Goal: Check status: Check status

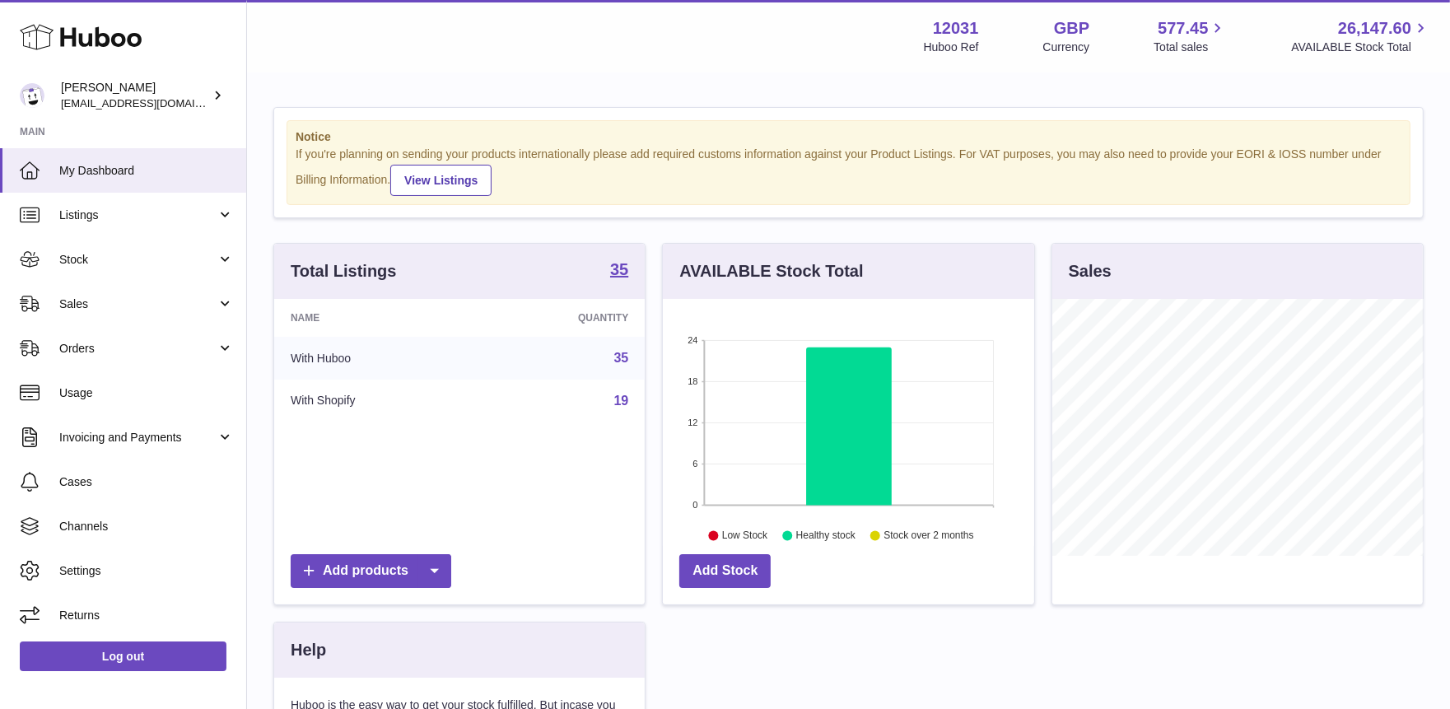
click at [129, 219] on span "Listings" at bounding box center [137, 215] width 157 height 16
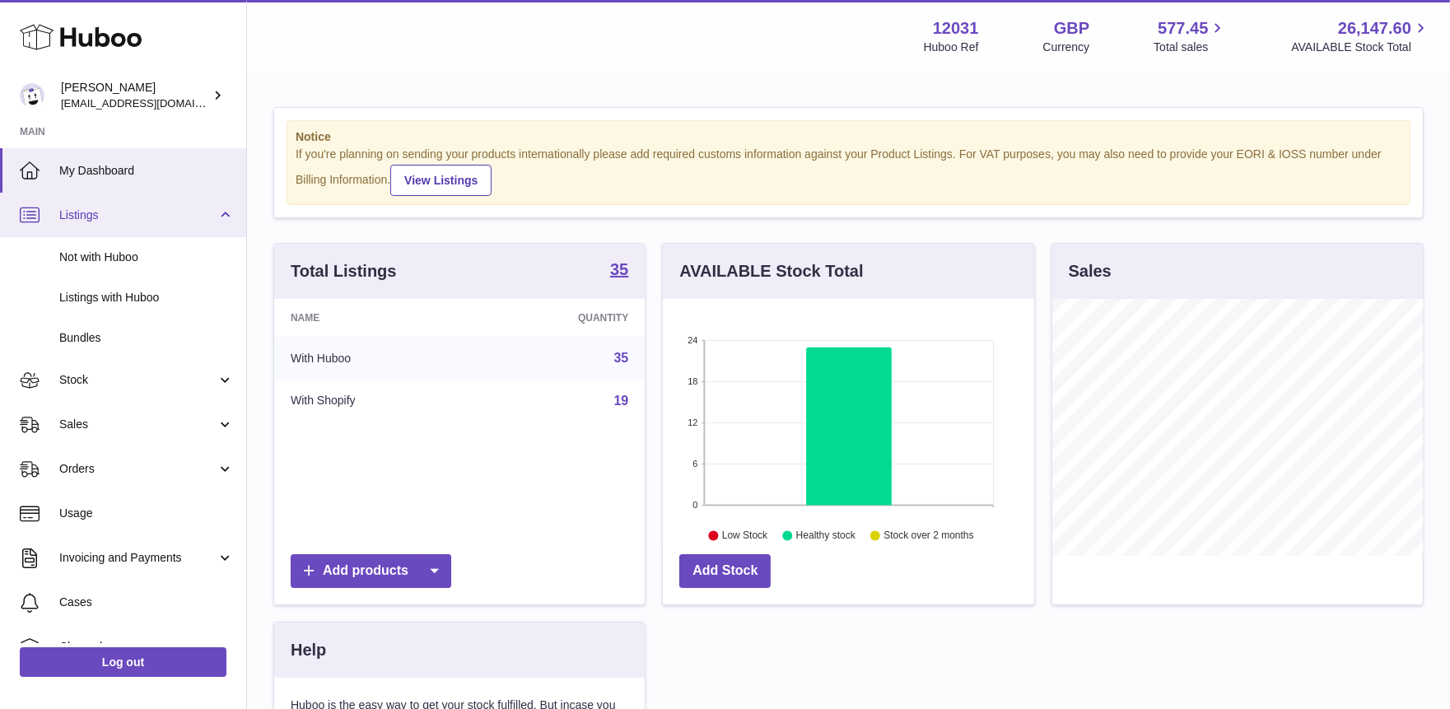
click at [113, 219] on span "Listings" at bounding box center [137, 215] width 157 height 16
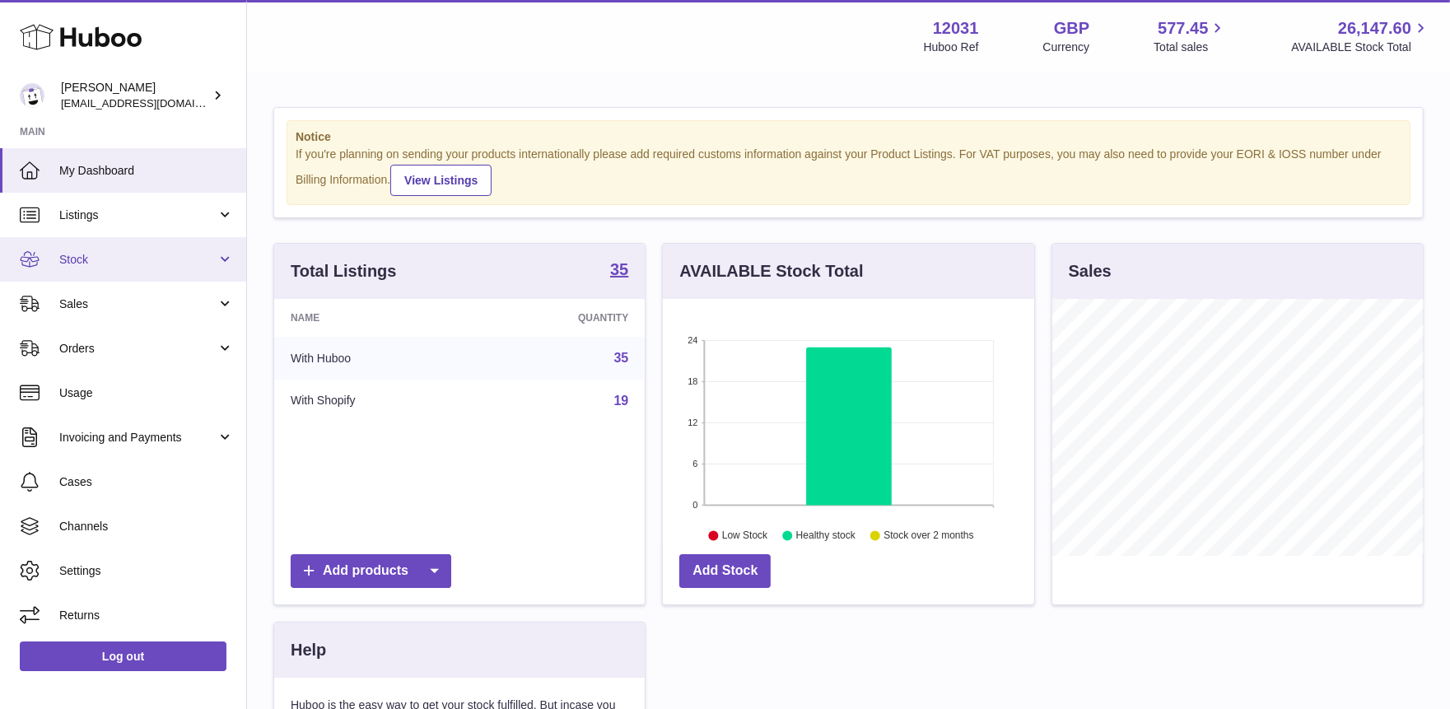
click at [105, 254] on span "Stock" at bounding box center [137, 260] width 157 height 16
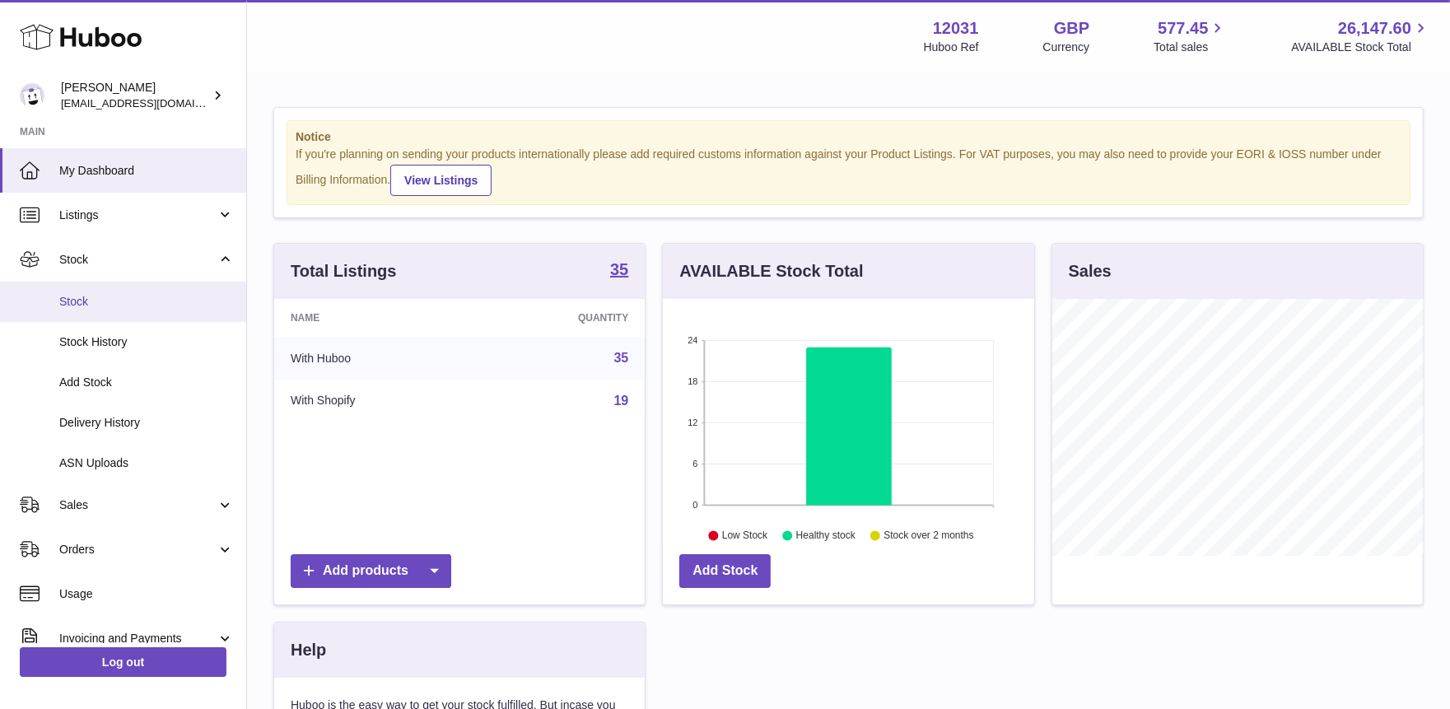
click at [103, 294] on span "Stock" at bounding box center [146, 302] width 175 height 16
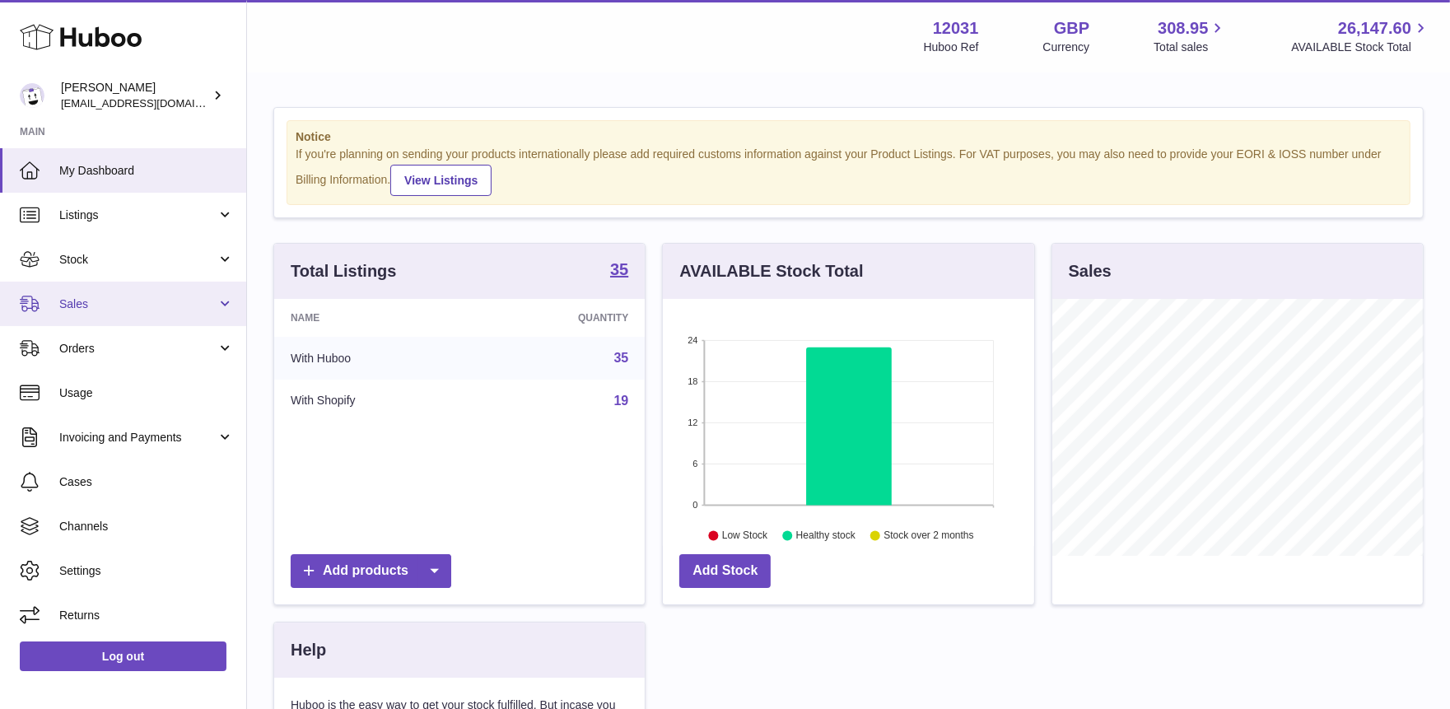
scroll to position [256, 371]
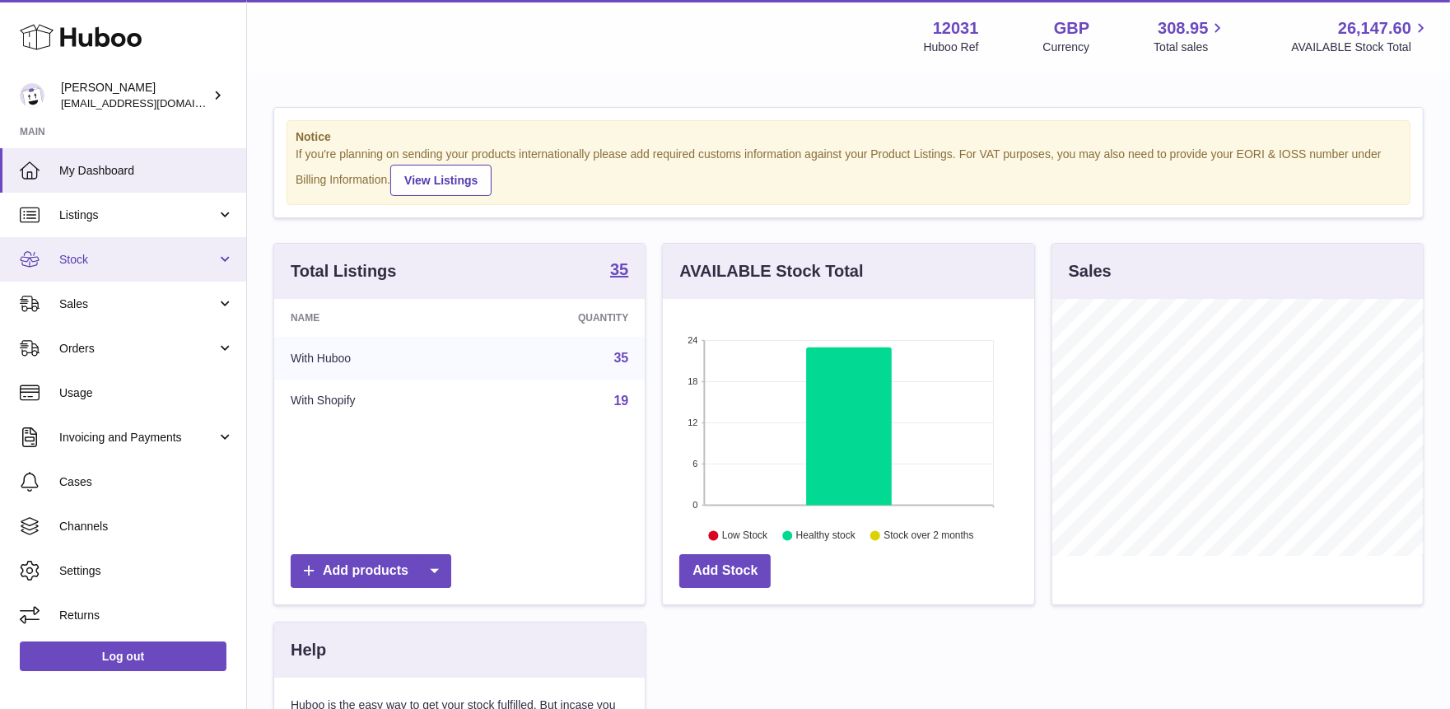
click at [121, 265] on span "Stock" at bounding box center [137, 260] width 157 height 16
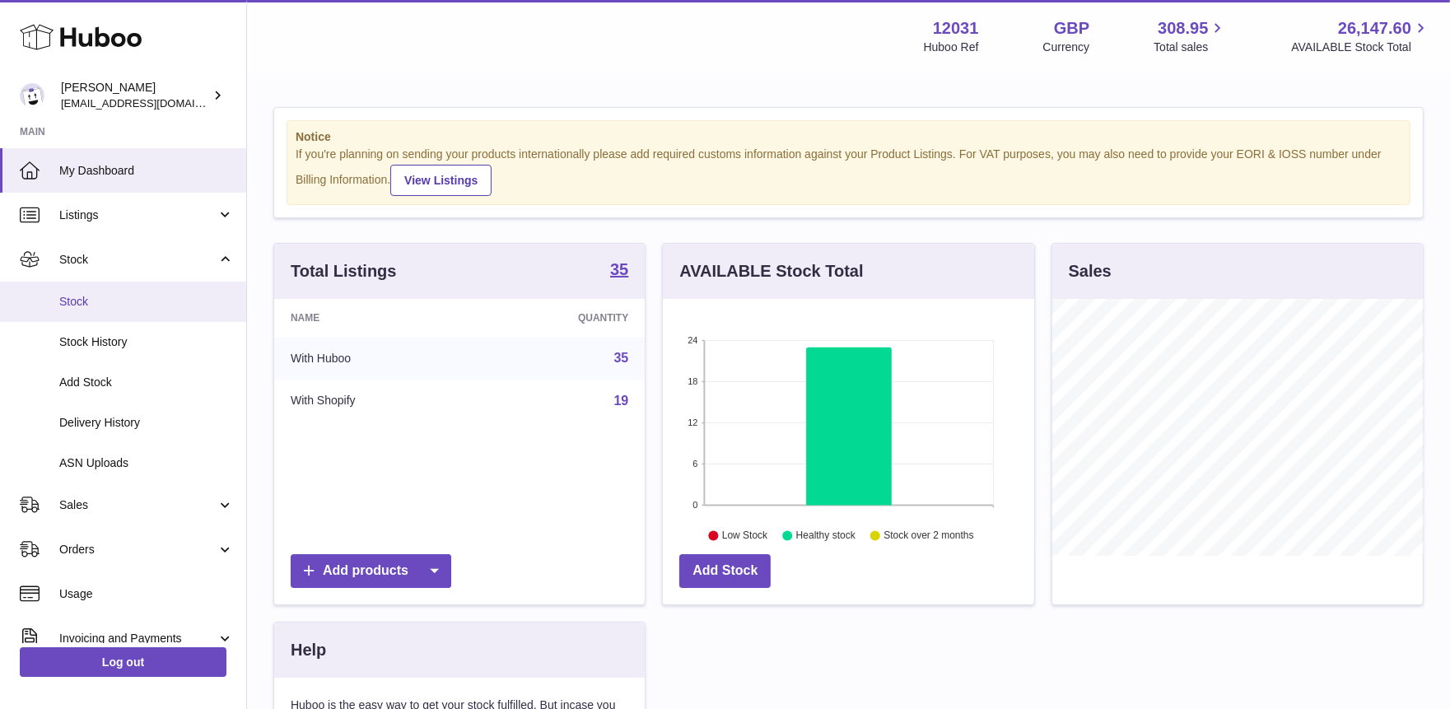
click at [115, 300] on span "Stock" at bounding box center [146, 302] width 175 height 16
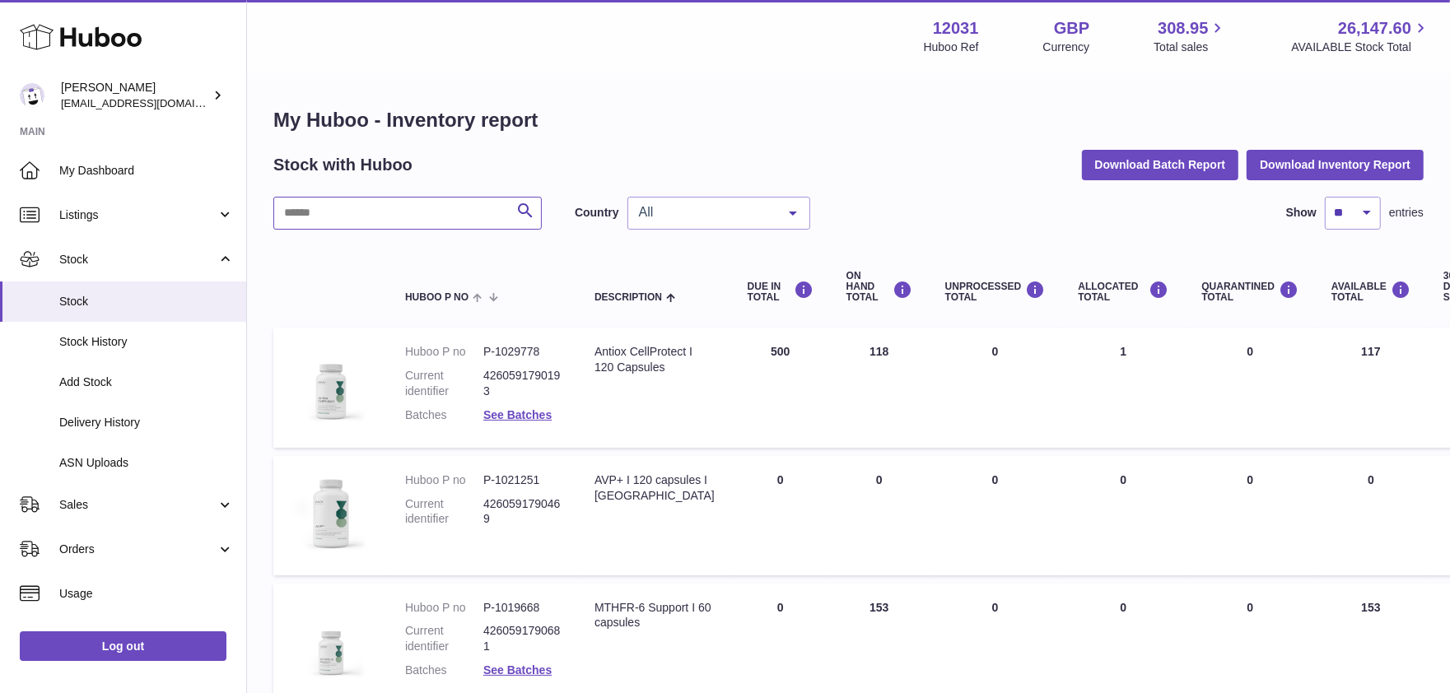
click at [374, 218] on input "text" at bounding box center [407, 213] width 268 height 33
type input "***"
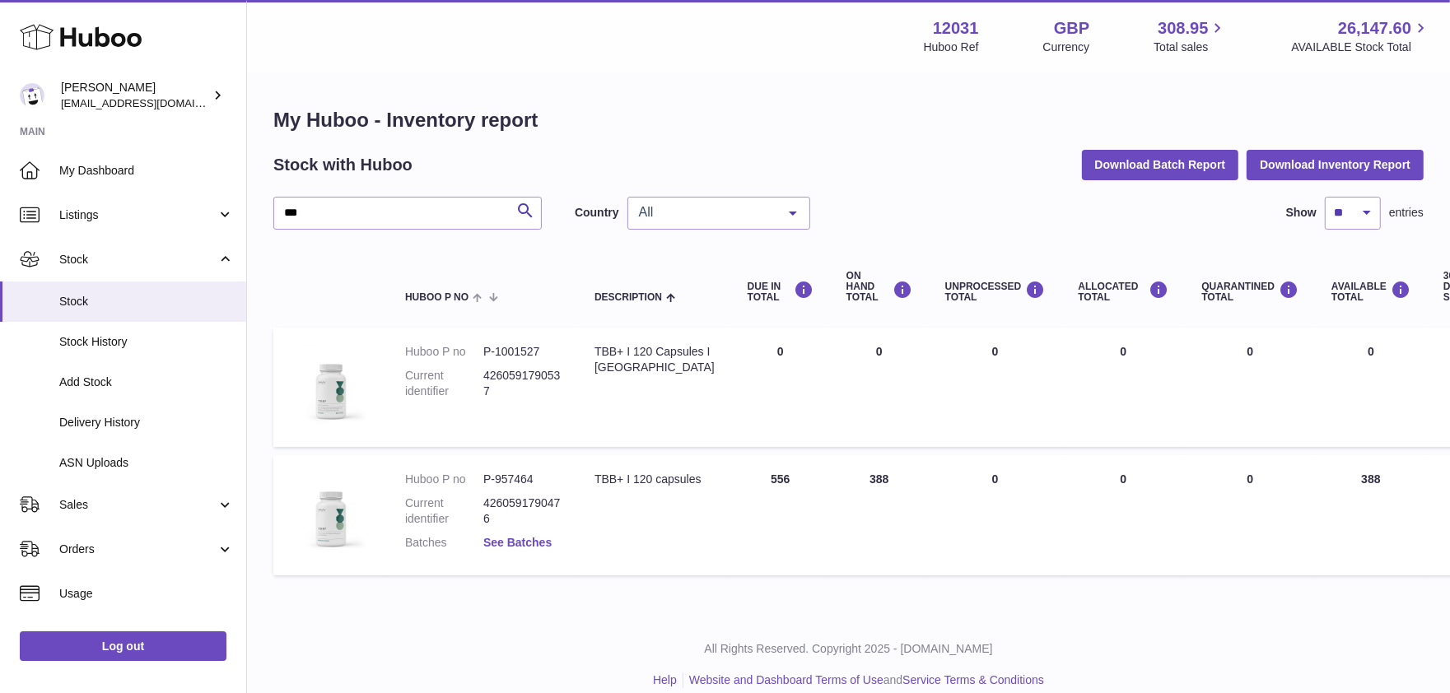
click at [523, 538] on link "See Batches" at bounding box center [517, 542] width 68 height 13
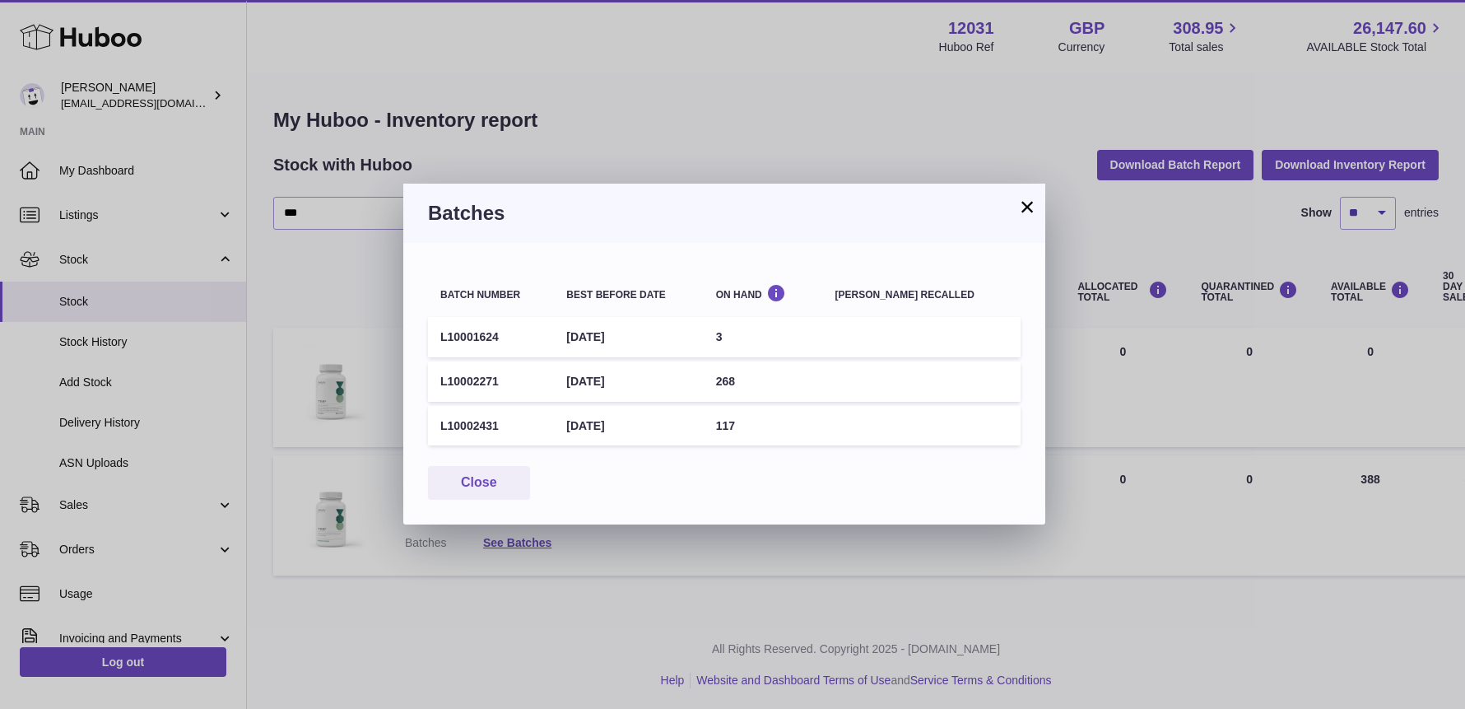
click at [1026, 212] on button "×" at bounding box center [1028, 207] width 20 height 20
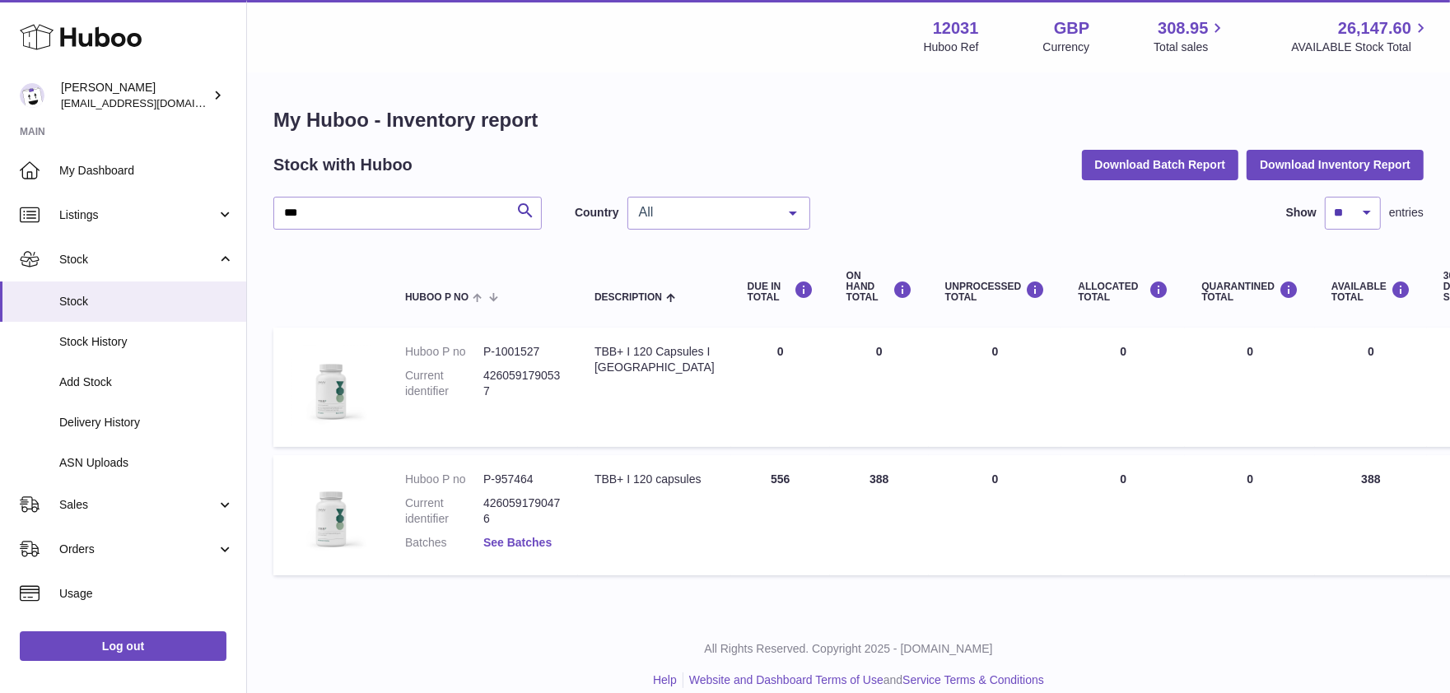
click at [546, 543] on link "See Batches" at bounding box center [517, 542] width 68 height 13
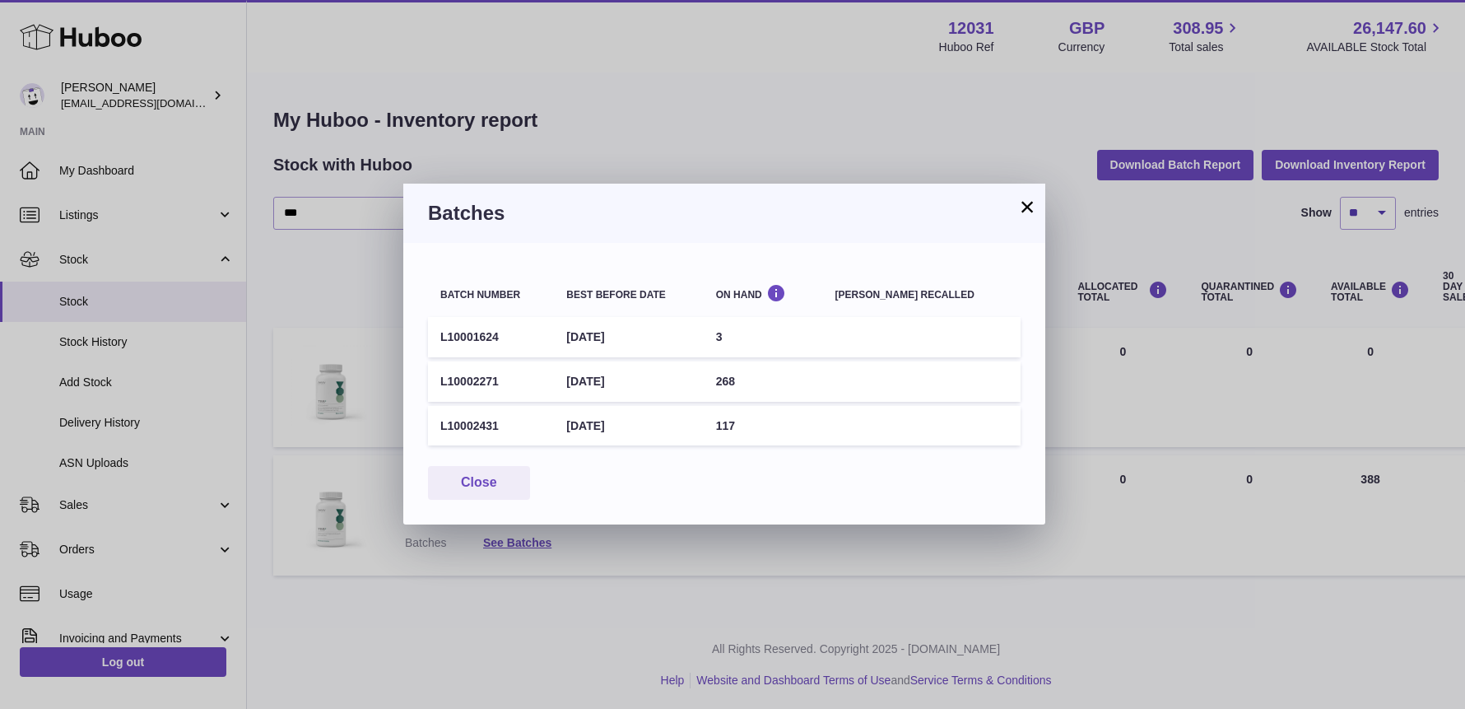
click at [1027, 207] on button "×" at bounding box center [1028, 207] width 20 height 20
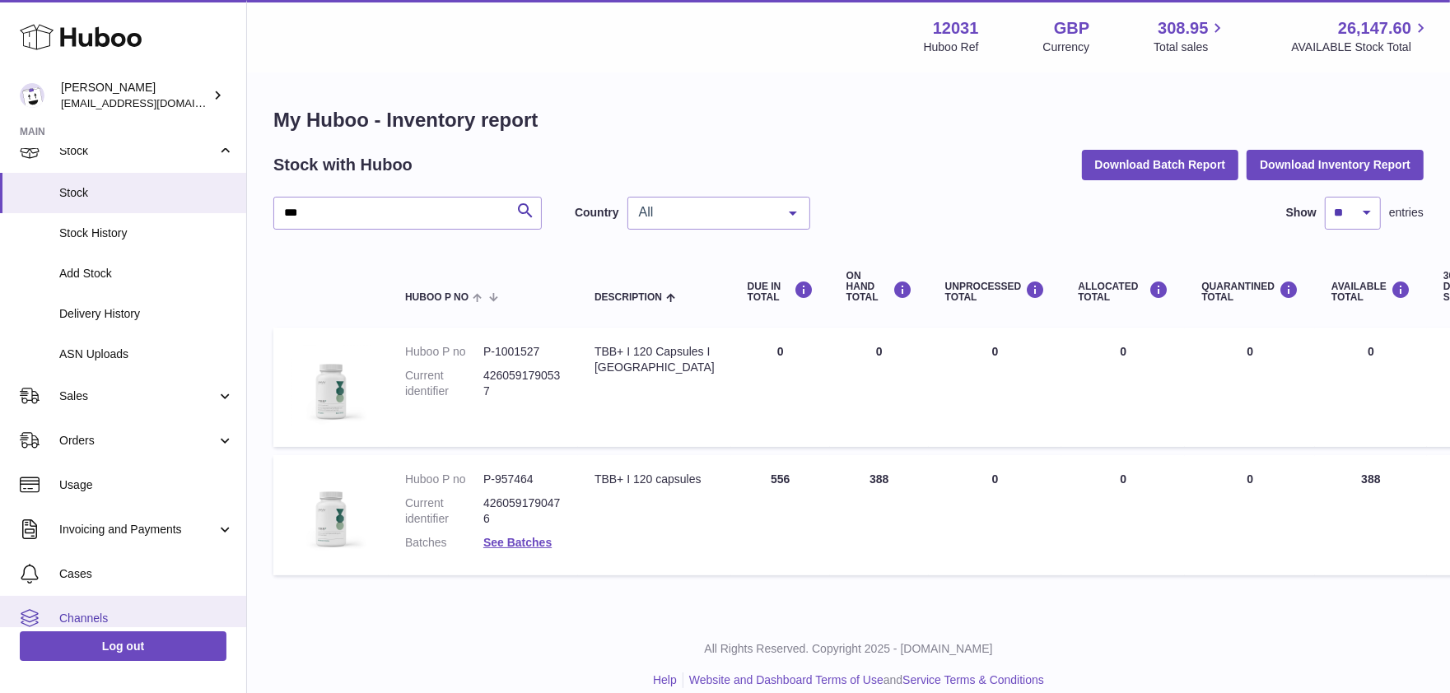
scroll to position [109, 0]
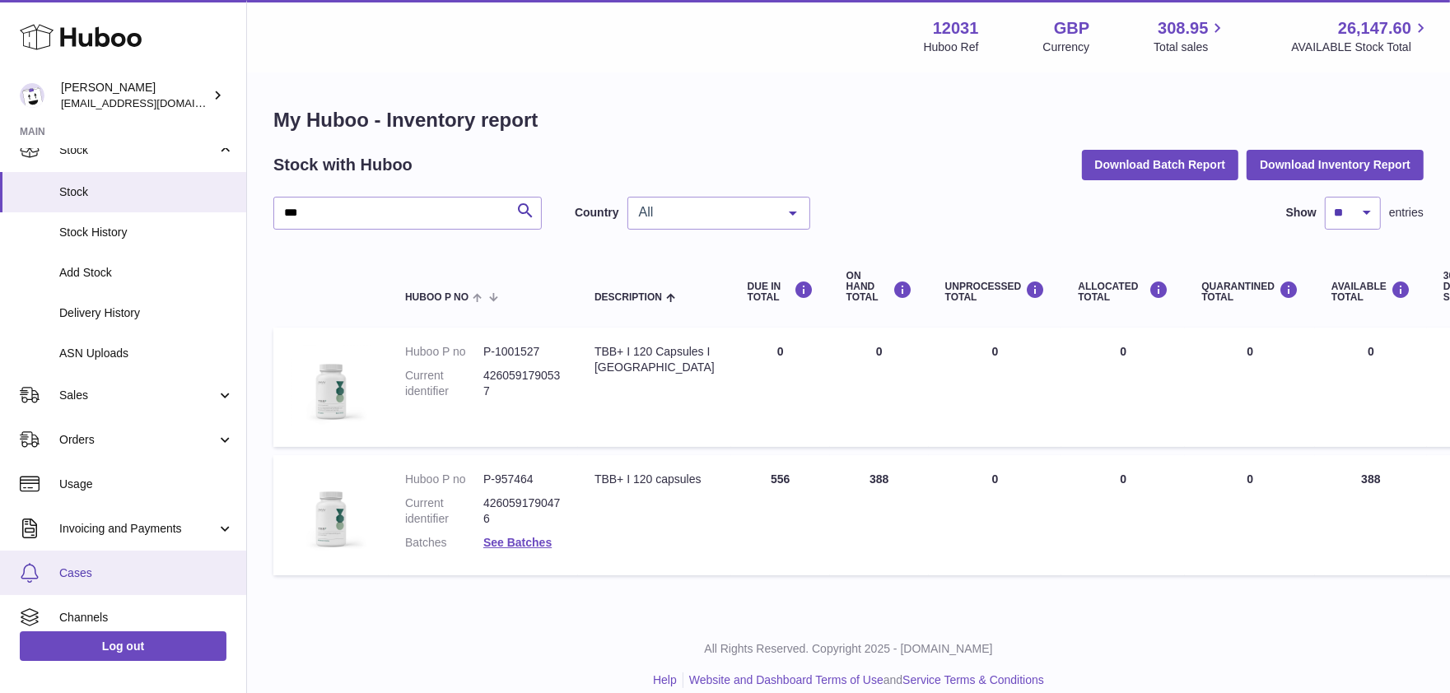
click at [94, 580] on span "Cases" at bounding box center [146, 574] width 175 height 16
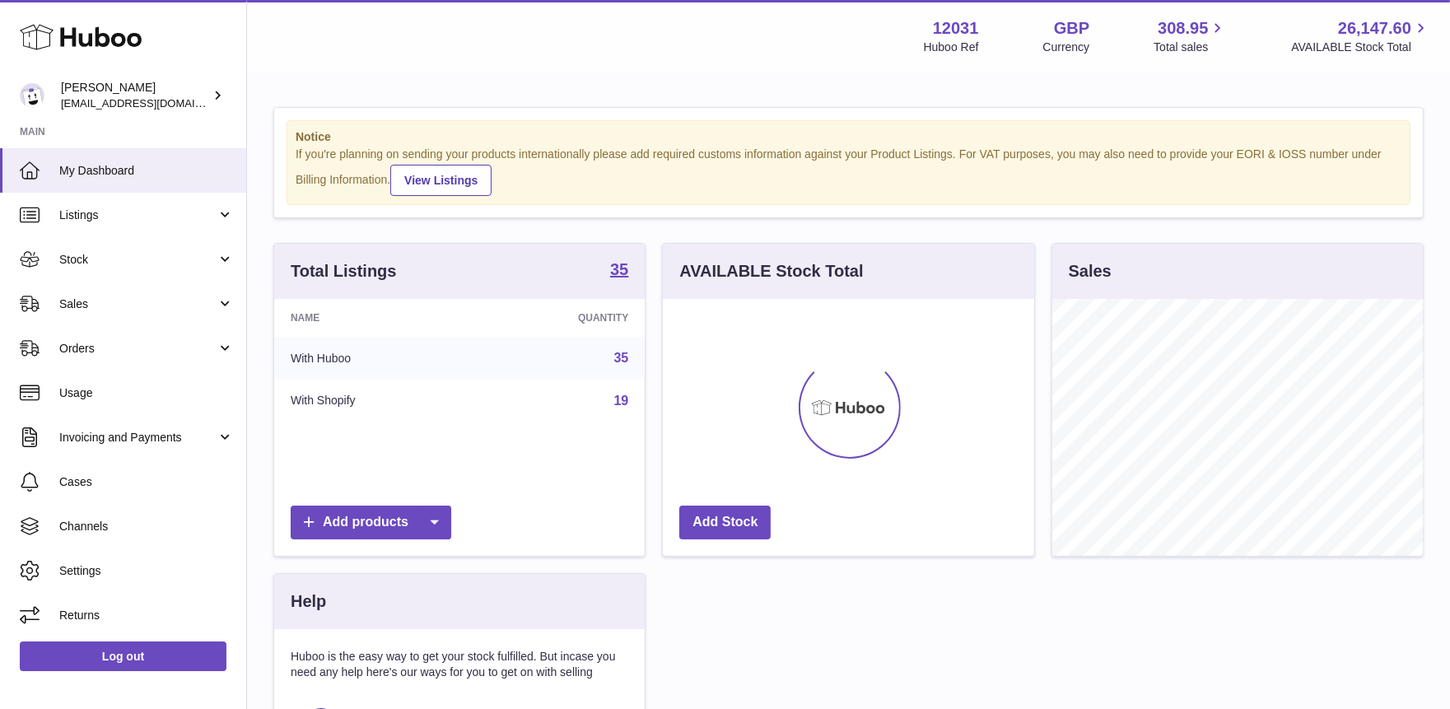
scroll to position [256, 371]
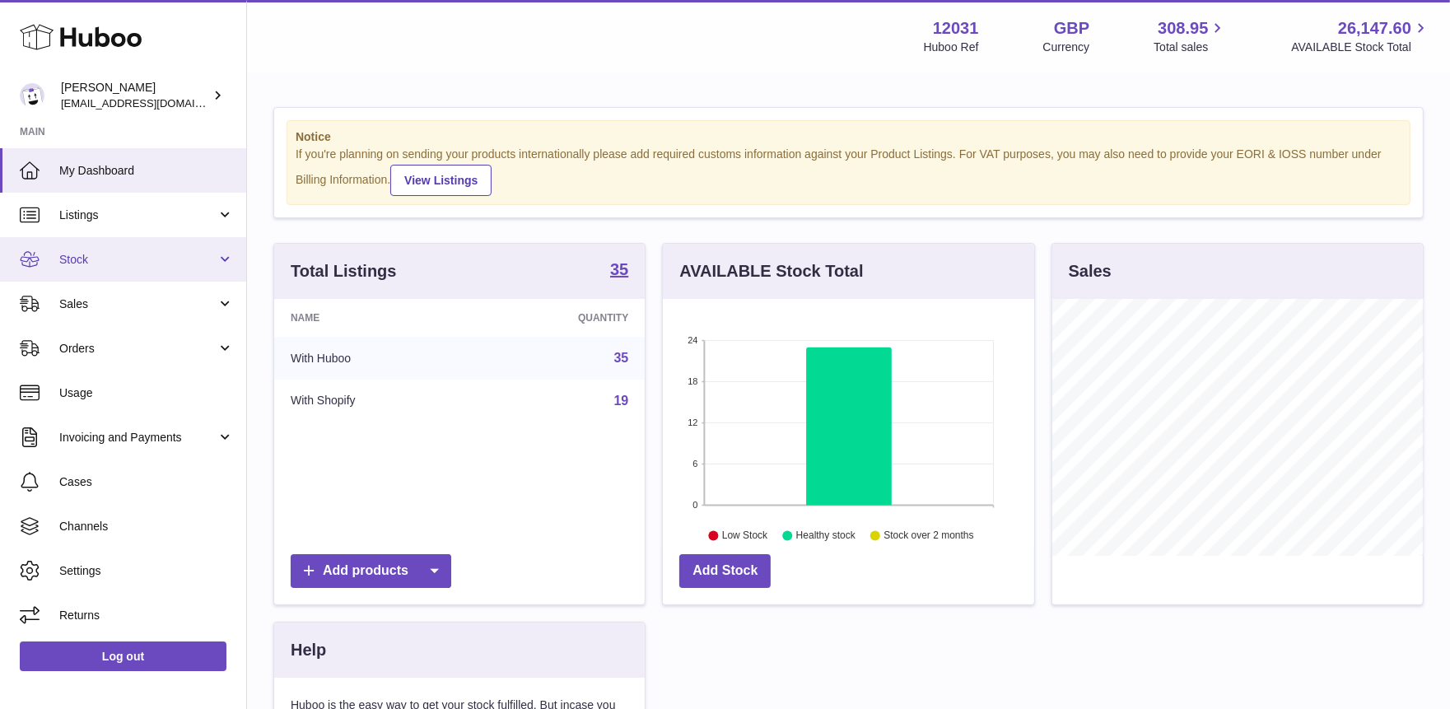
click at [194, 273] on link "Stock" at bounding box center [123, 259] width 246 height 44
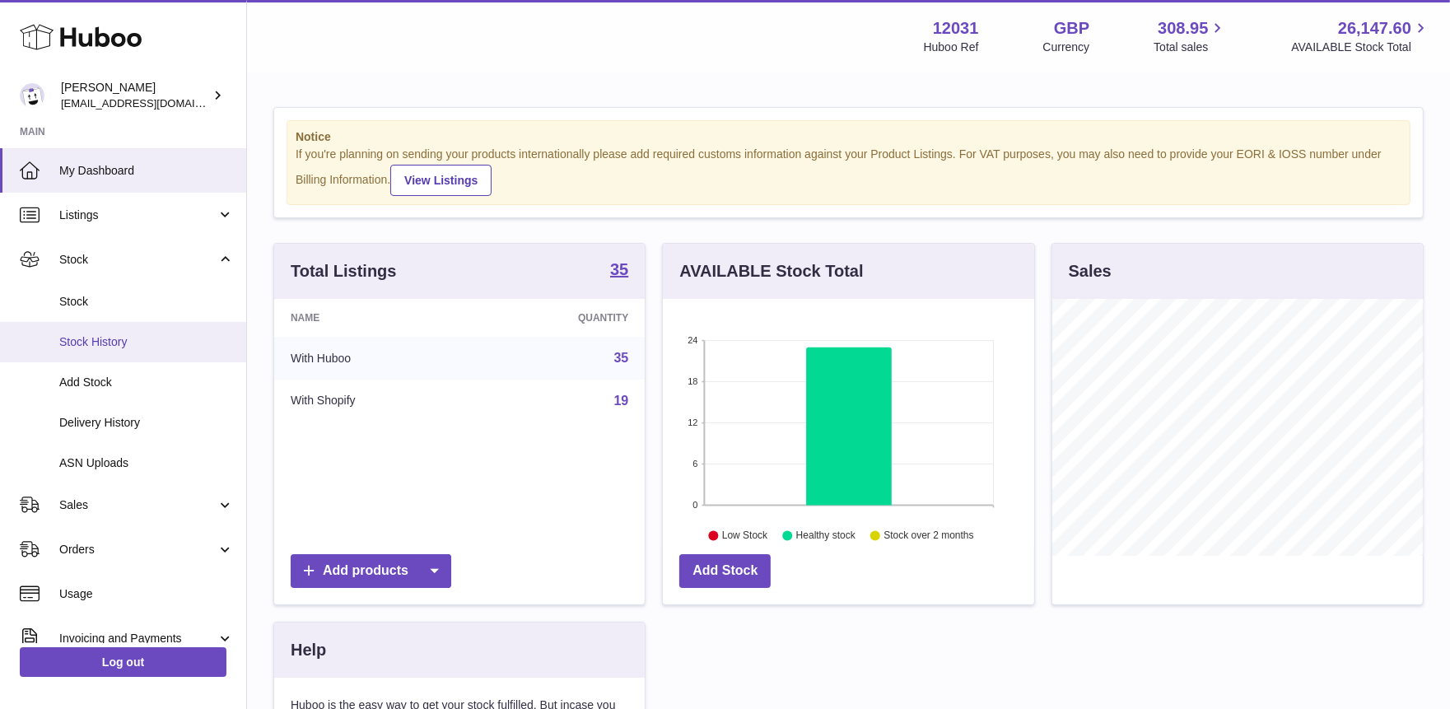
click at [98, 341] on span "Stock History" at bounding box center [146, 342] width 175 height 16
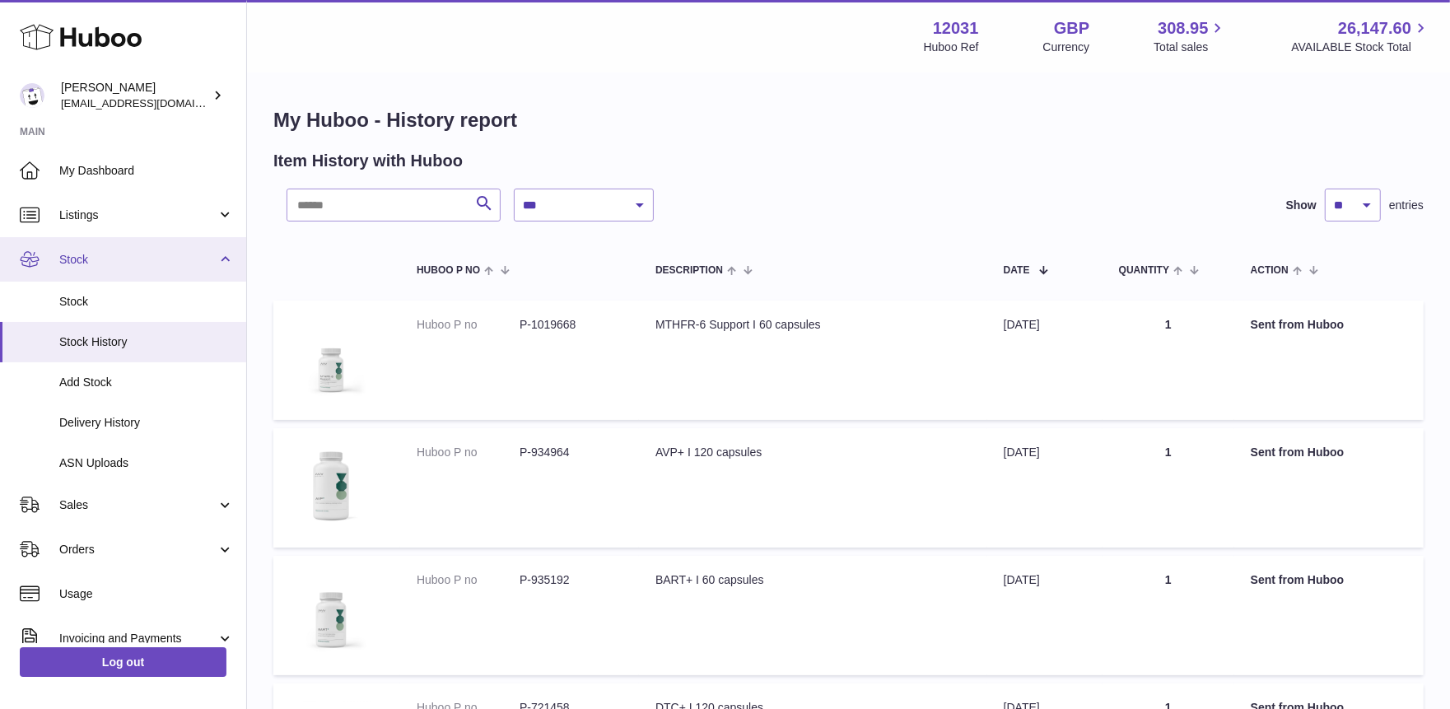
click at [64, 271] on link "Stock" at bounding box center [123, 259] width 246 height 44
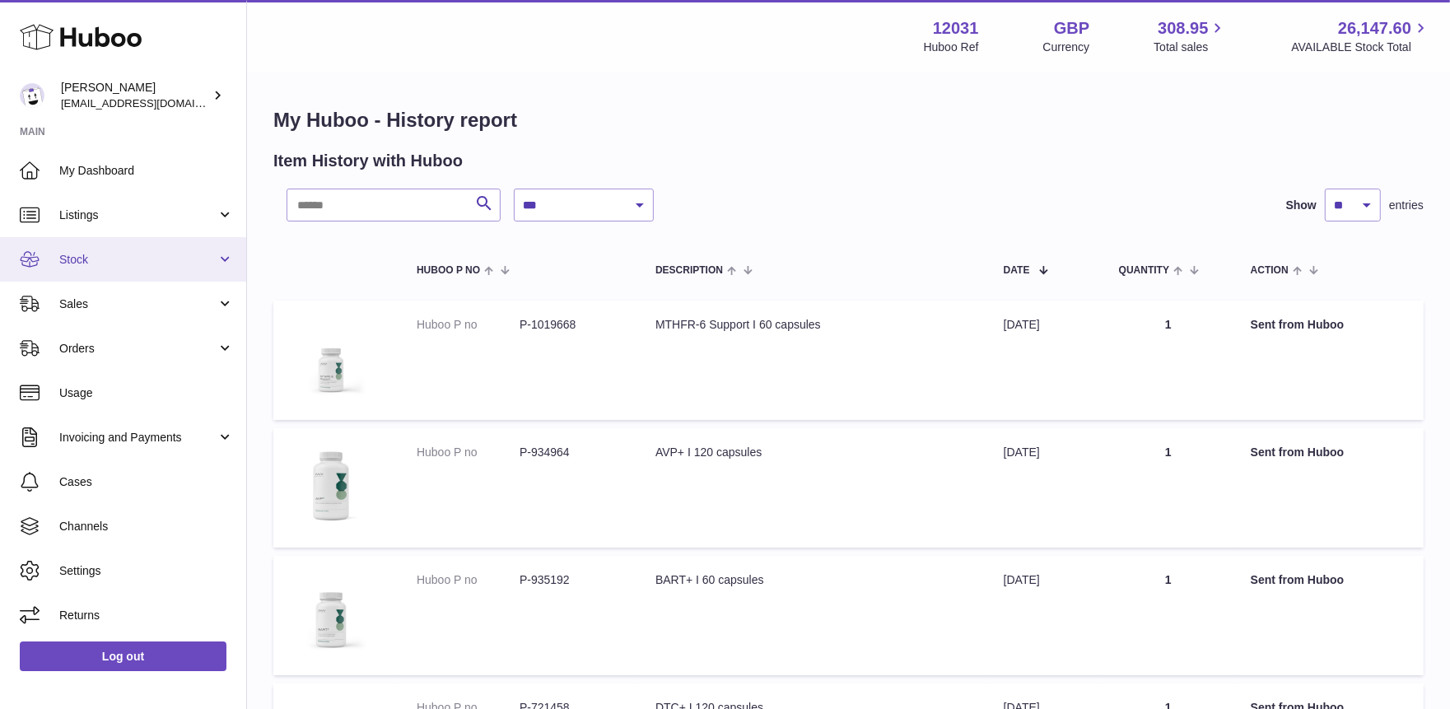
click at [65, 271] on link "Stock" at bounding box center [123, 259] width 246 height 44
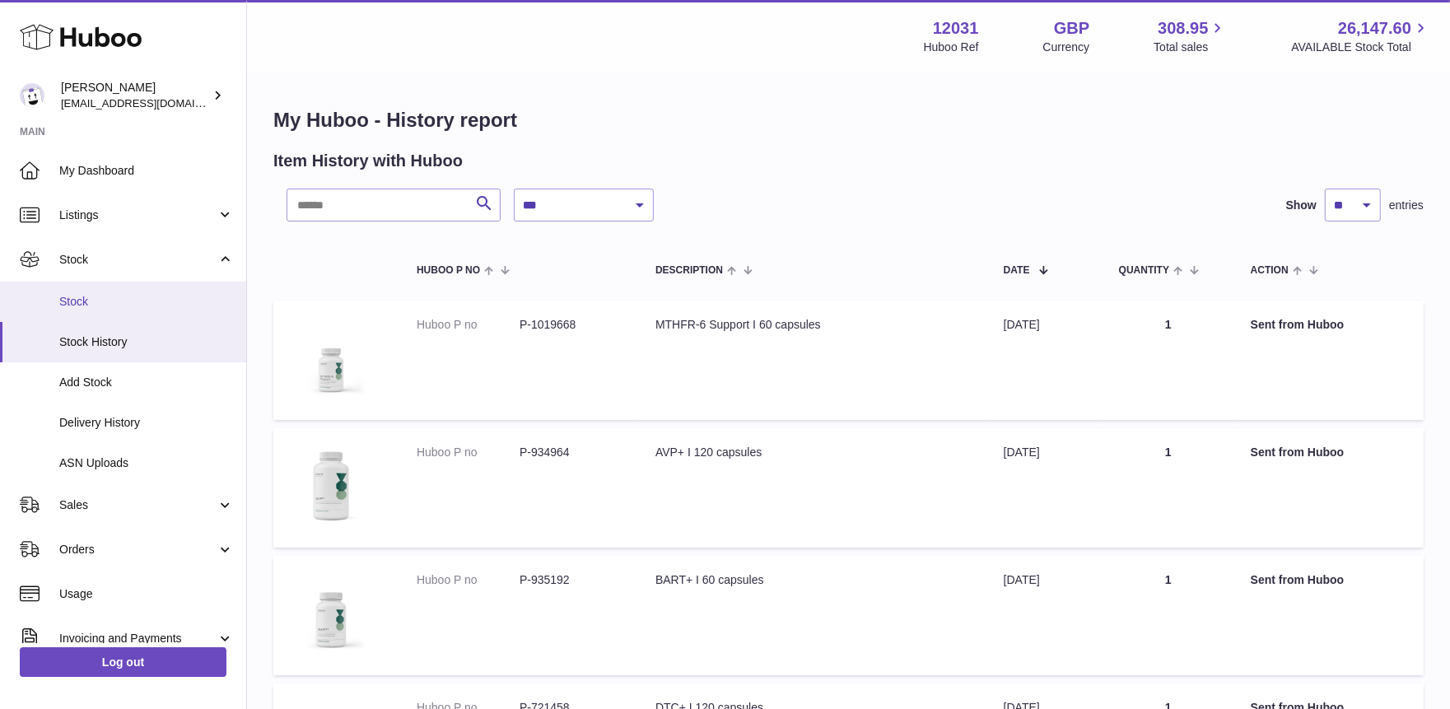
click at [71, 288] on link "Stock" at bounding box center [123, 302] width 246 height 40
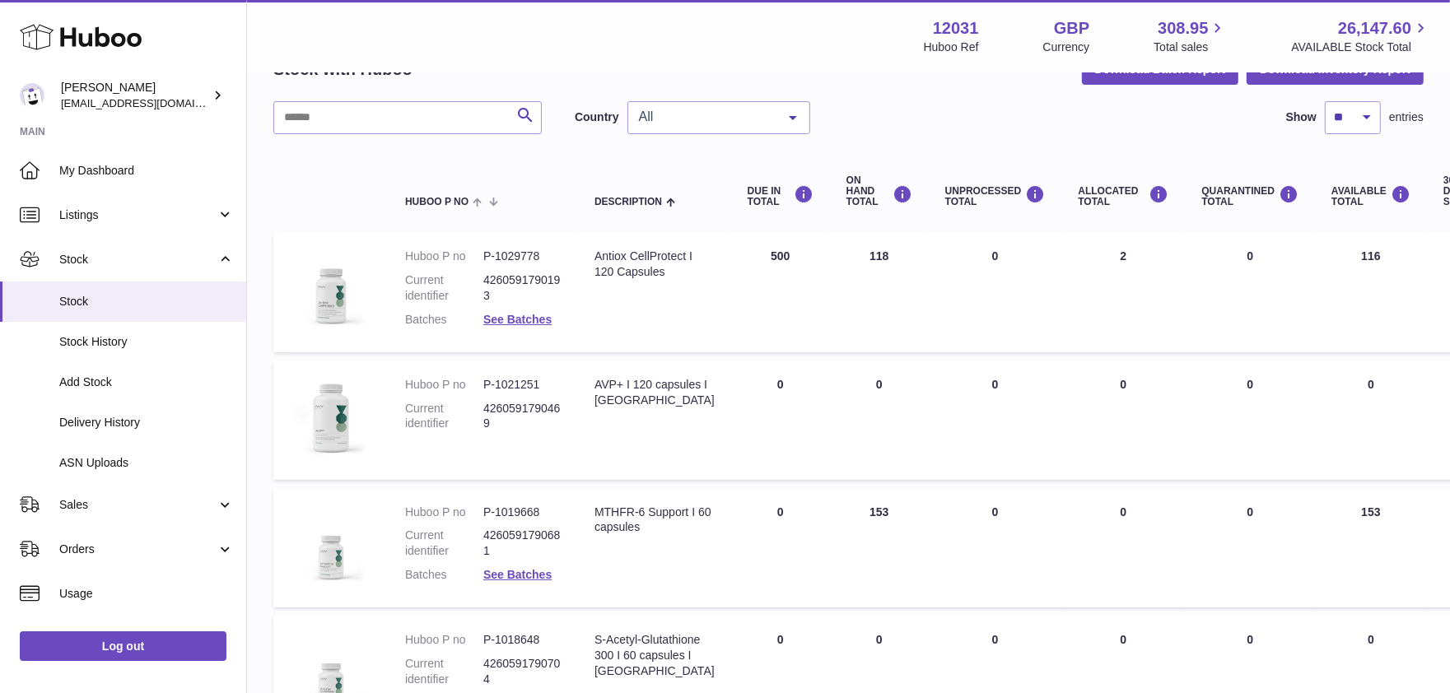
scroll to position [97, 0]
click at [348, 124] on input "text" at bounding box center [407, 116] width 268 height 33
type input "***"
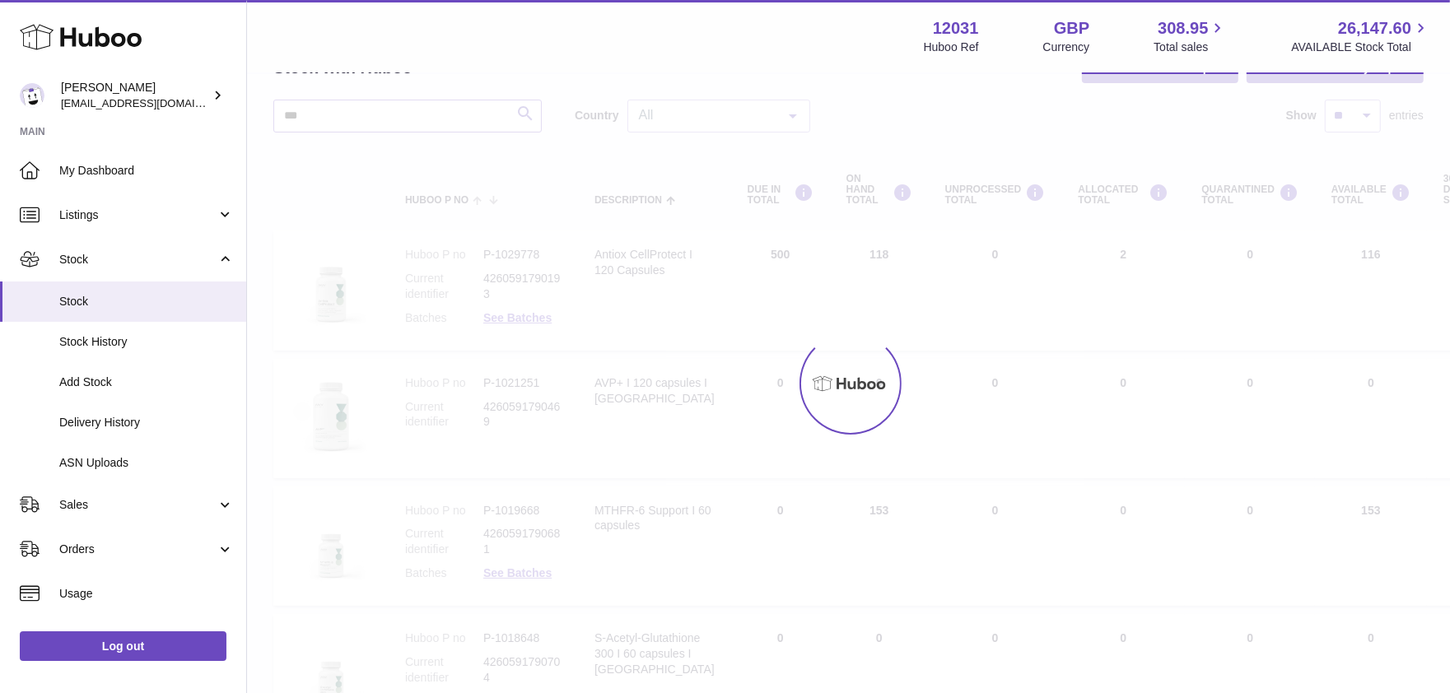
scroll to position [20, 0]
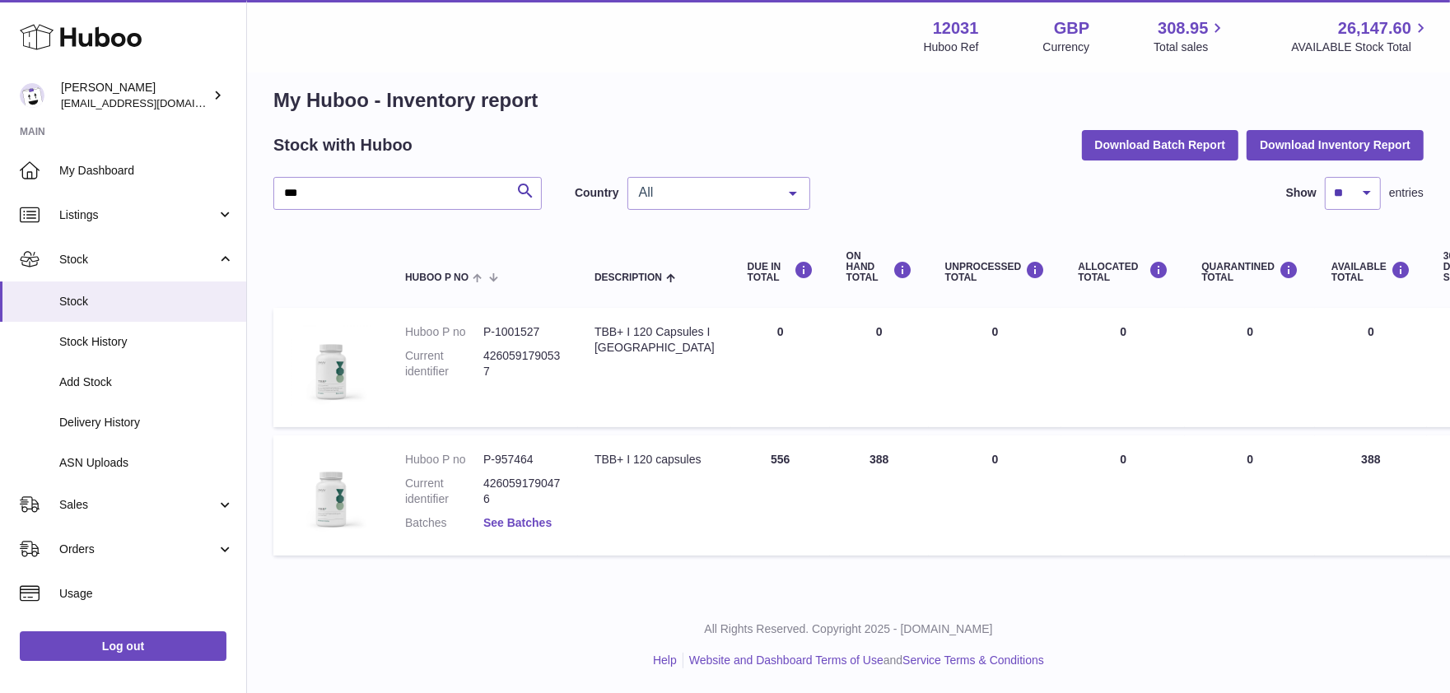
click at [537, 523] on link "See Batches" at bounding box center [517, 522] width 68 height 13
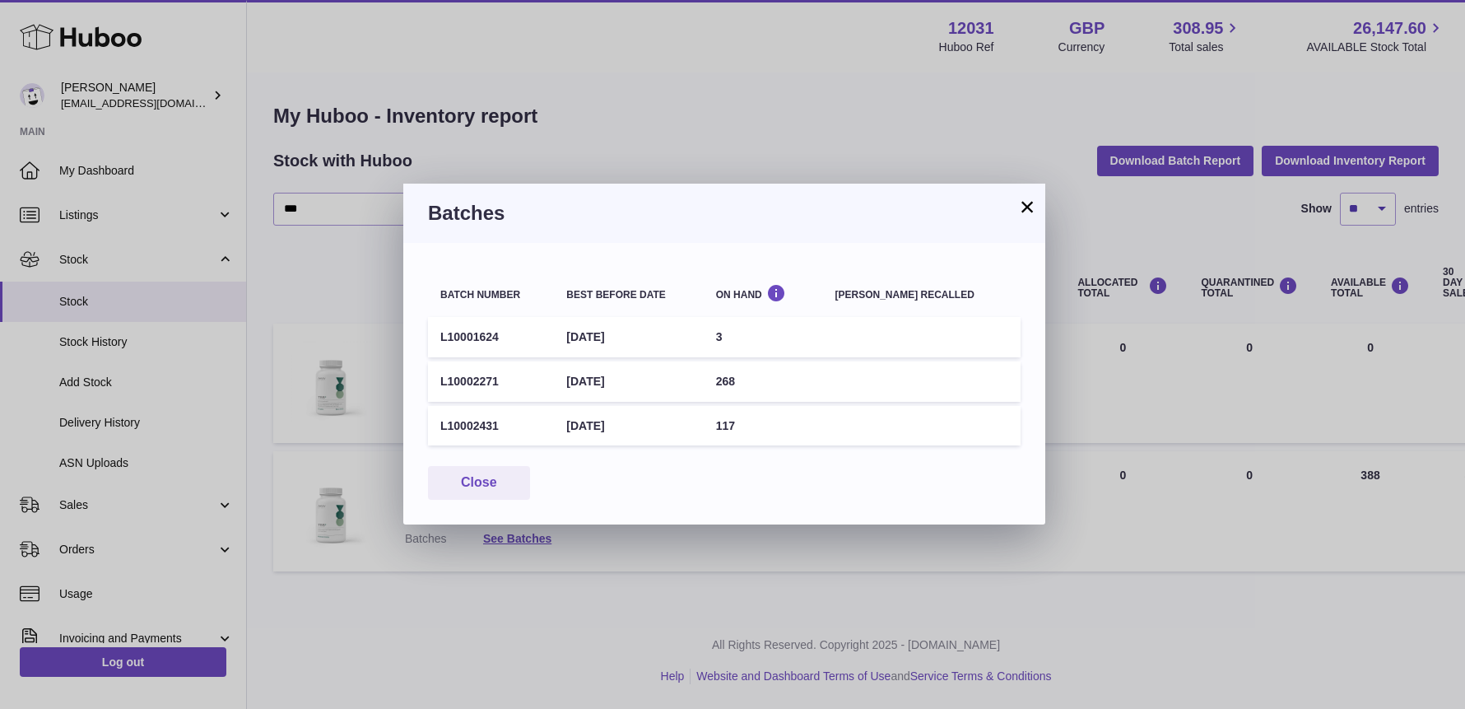
click at [1024, 208] on button "×" at bounding box center [1028, 207] width 20 height 20
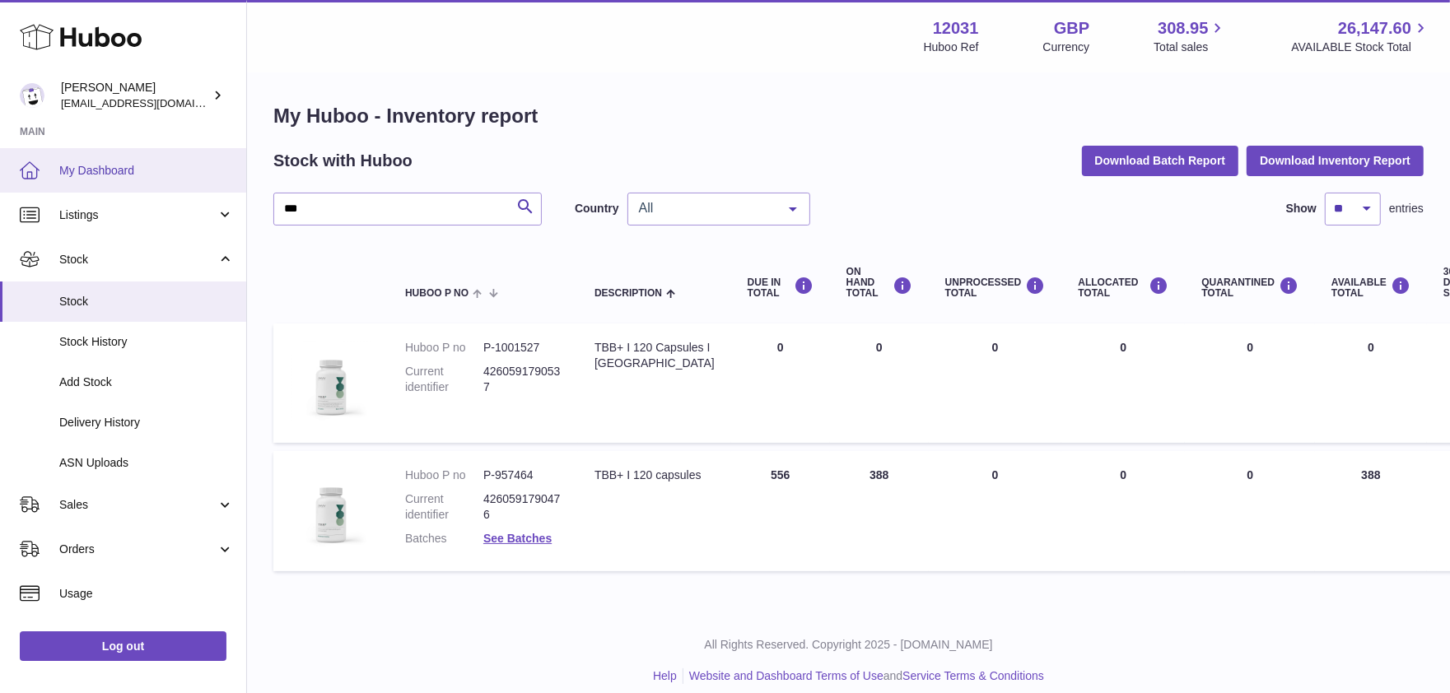
click at [100, 159] on link "My Dashboard" at bounding box center [123, 170] width 246 height 44
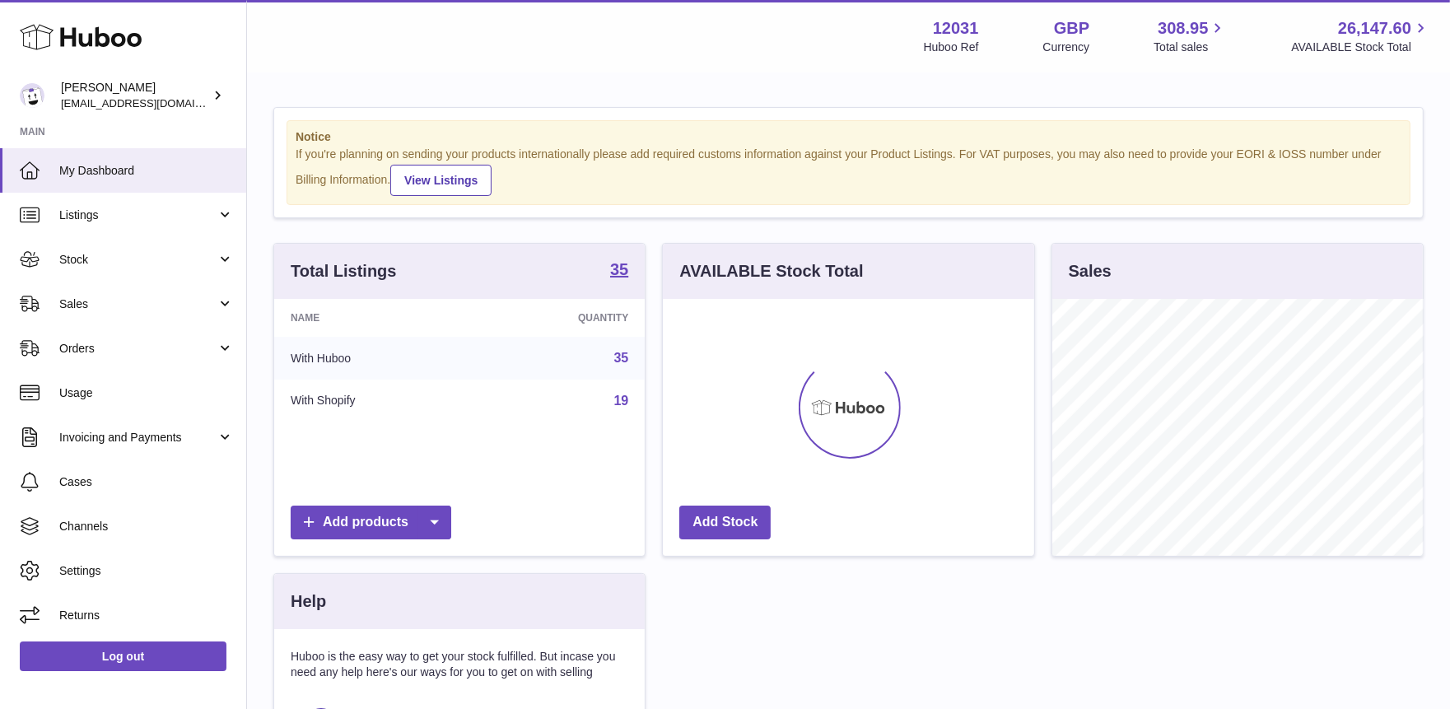
scroll to position [256, 371]
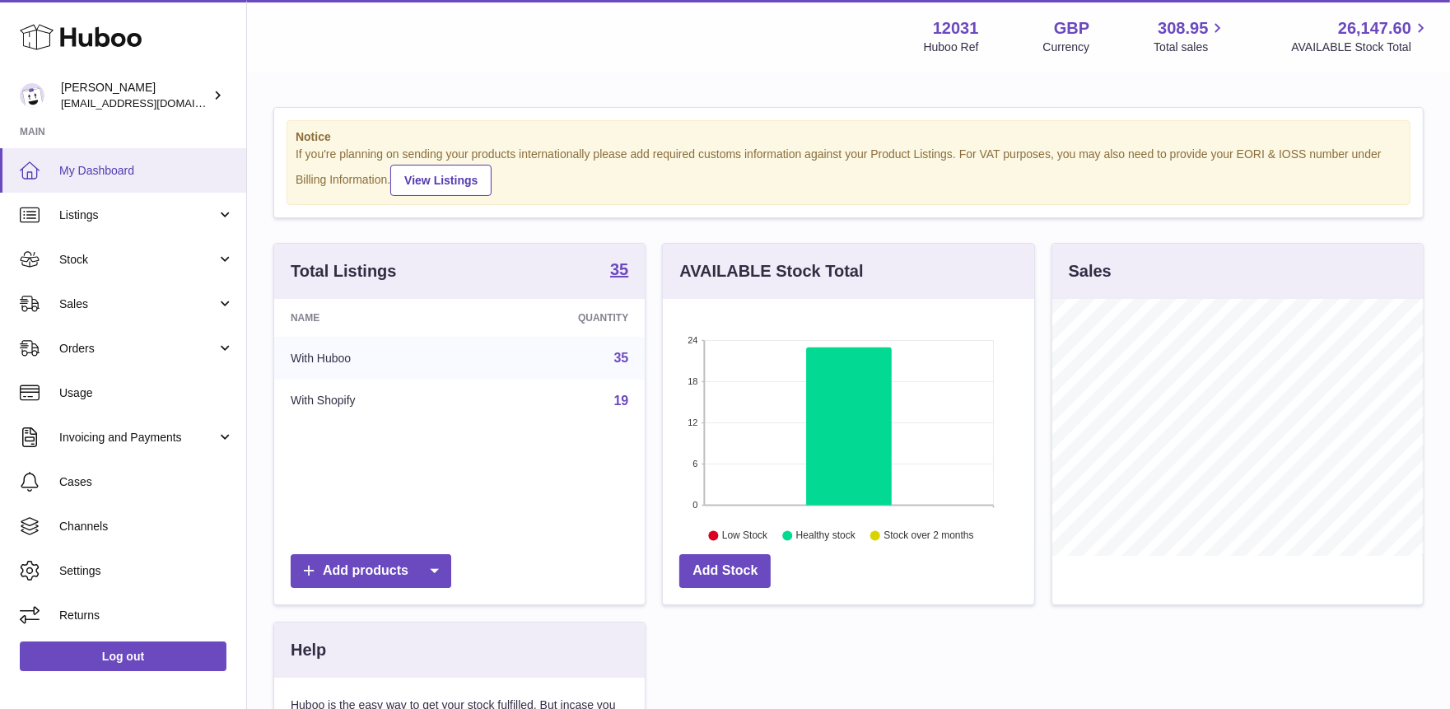
click at [75, 156] on link "My Dashboard" at bounding box center [123, 170] width 246 height 44
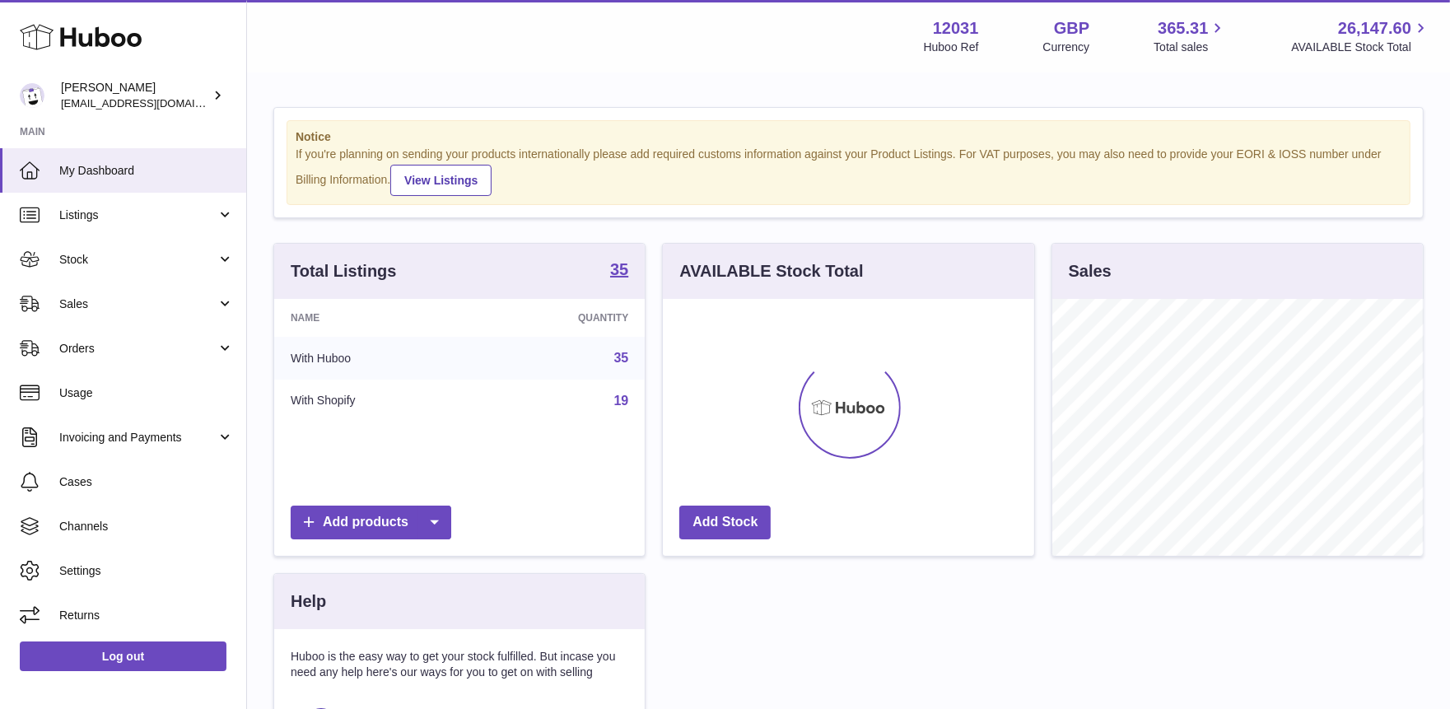
scroll to position [256, 371]
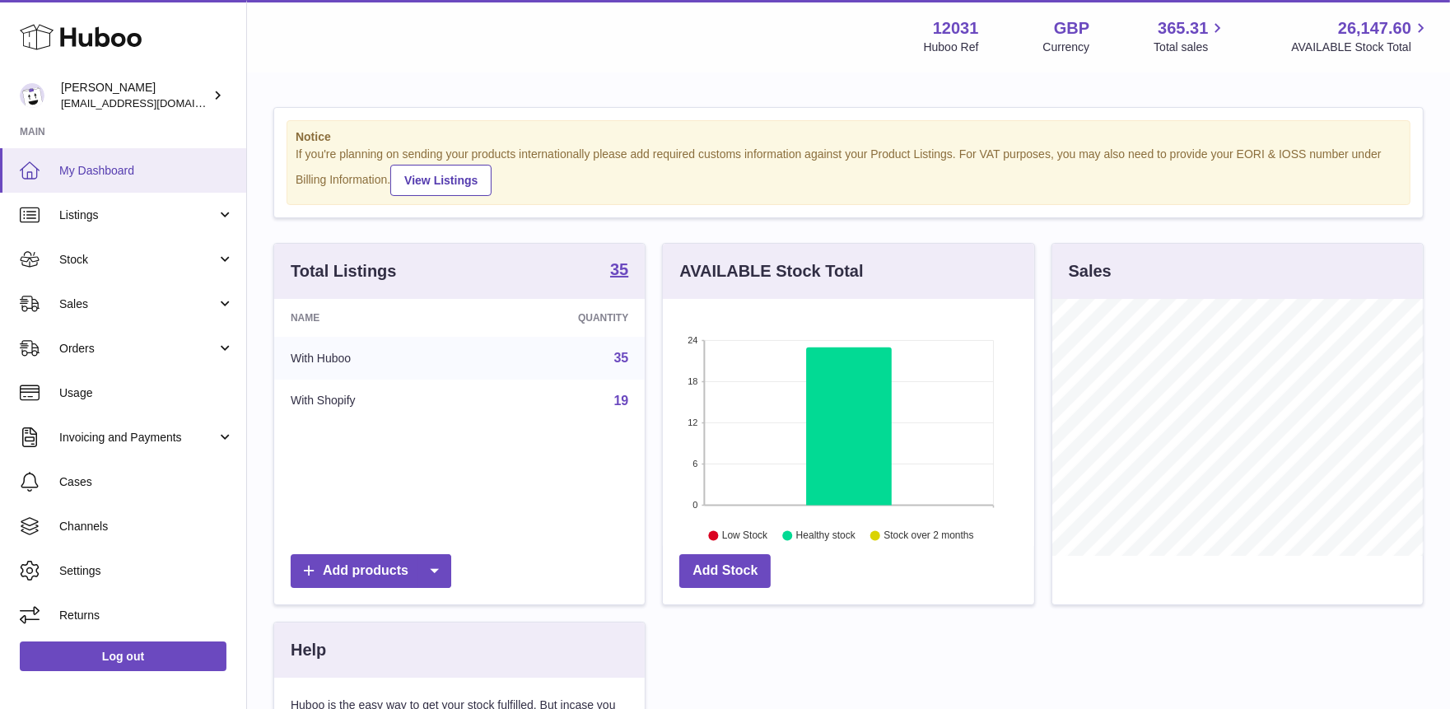
click at [87, 161] on link "My Dashboard" at bounding box center [123, 170] width 246 height 44
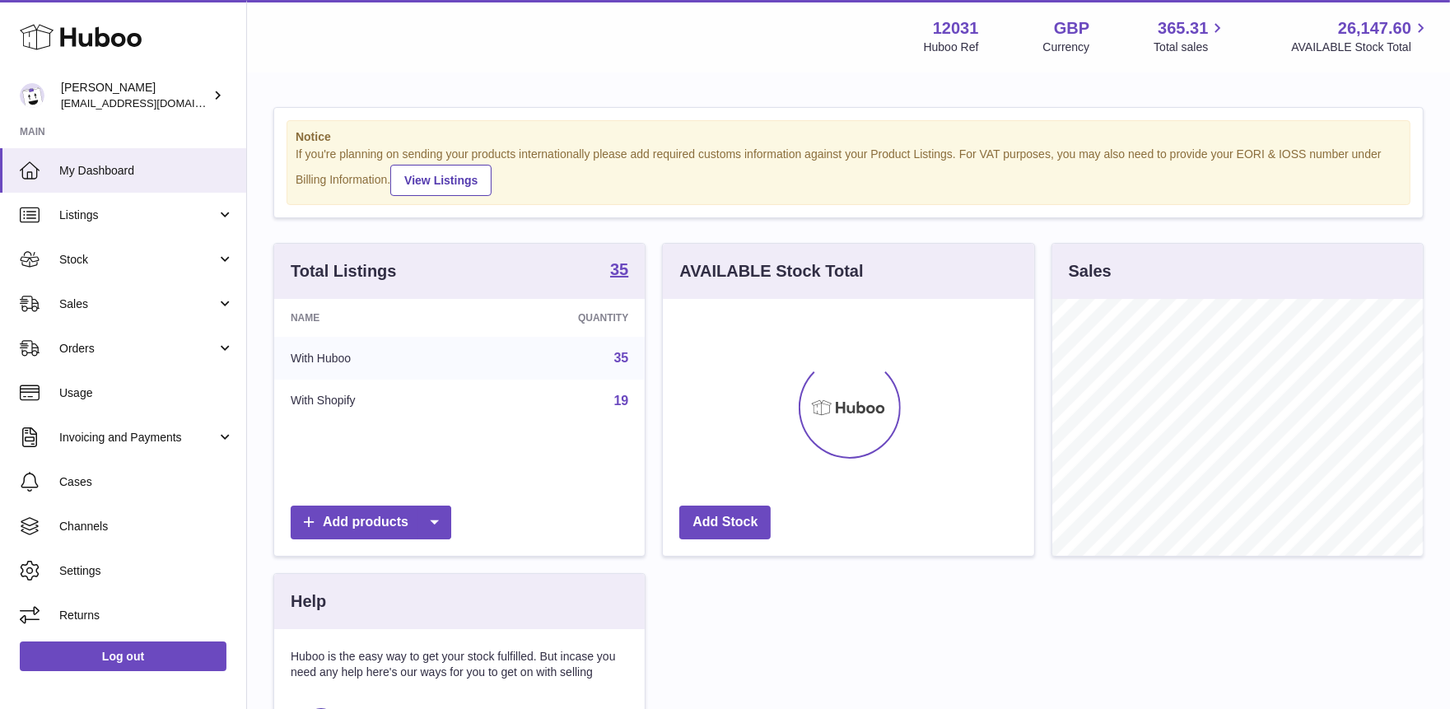
scroll to position [256, 371]
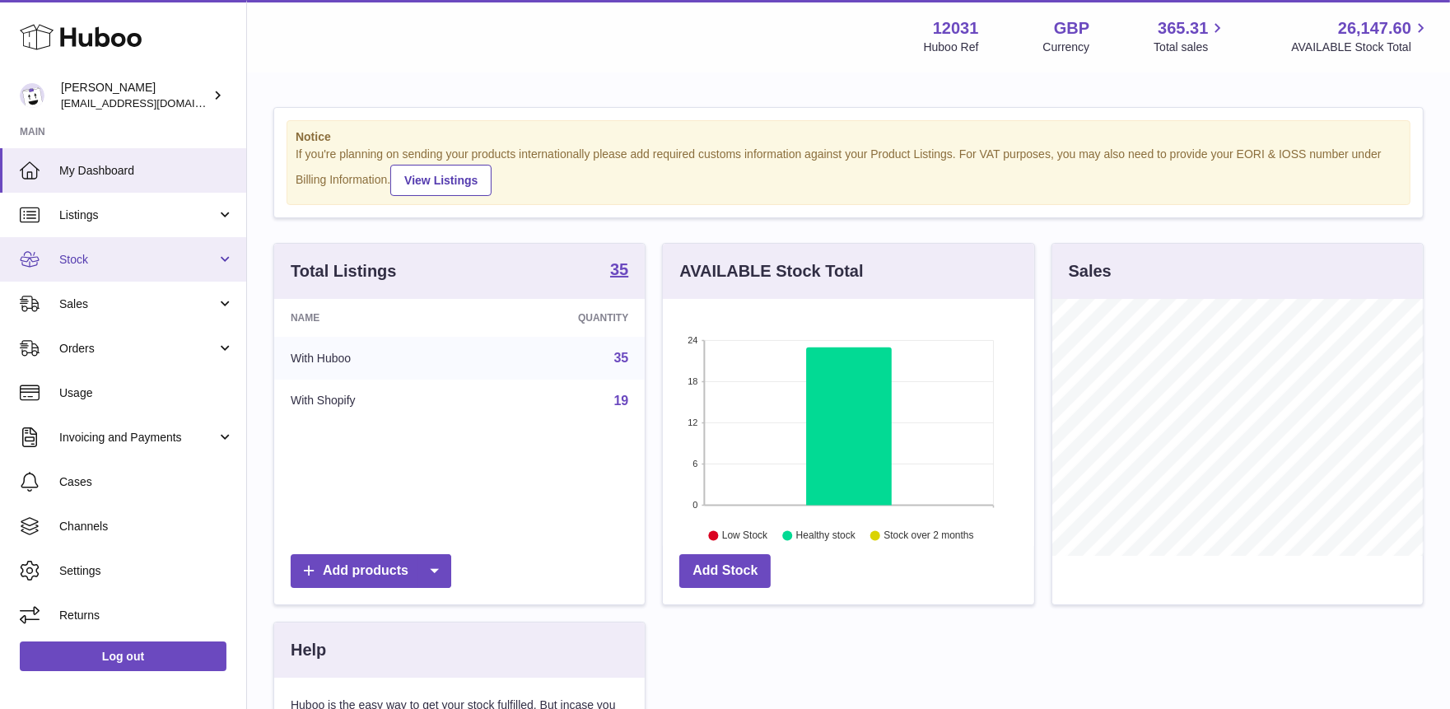
click at [114, 249] on link "Stock" at bounding box center [123, 259] width 246 height 44
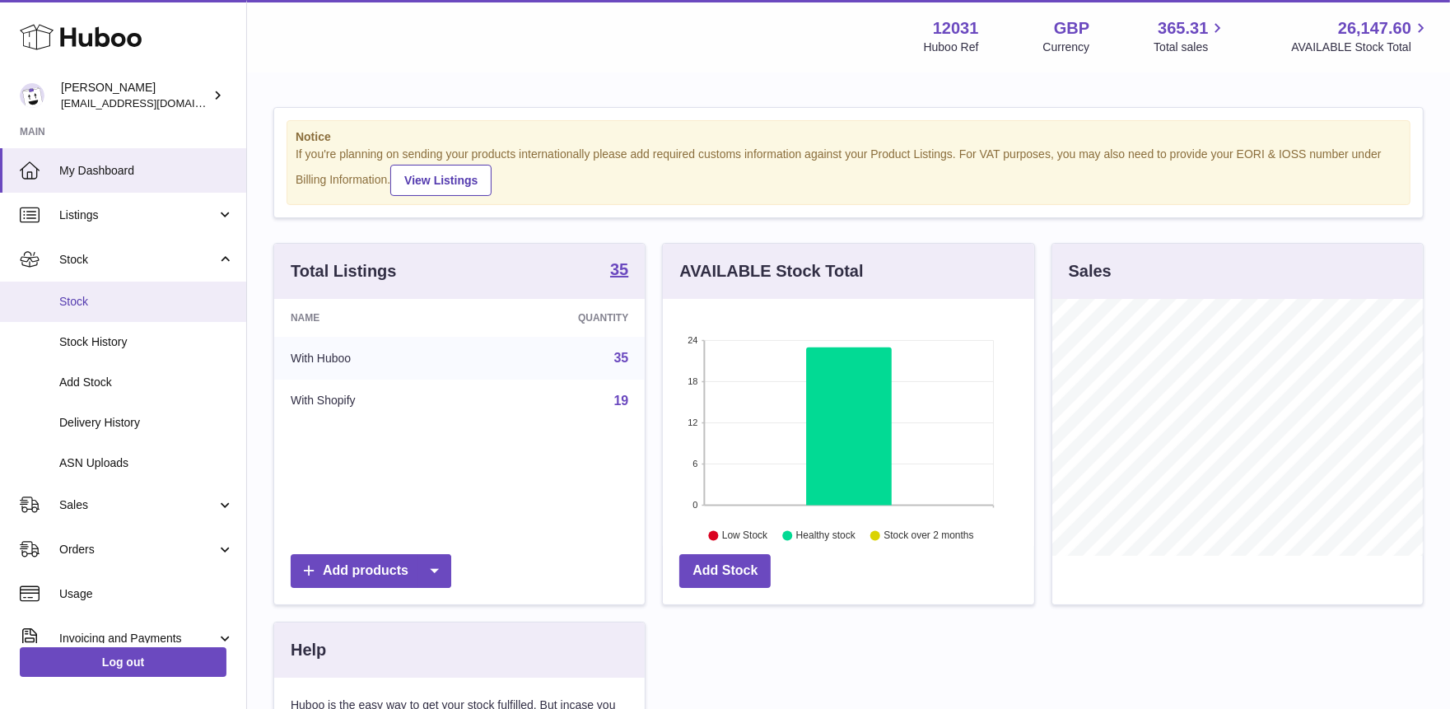
click at [111, 300] on span "Stock" at bounding box center [146, 302] width 175 height 16
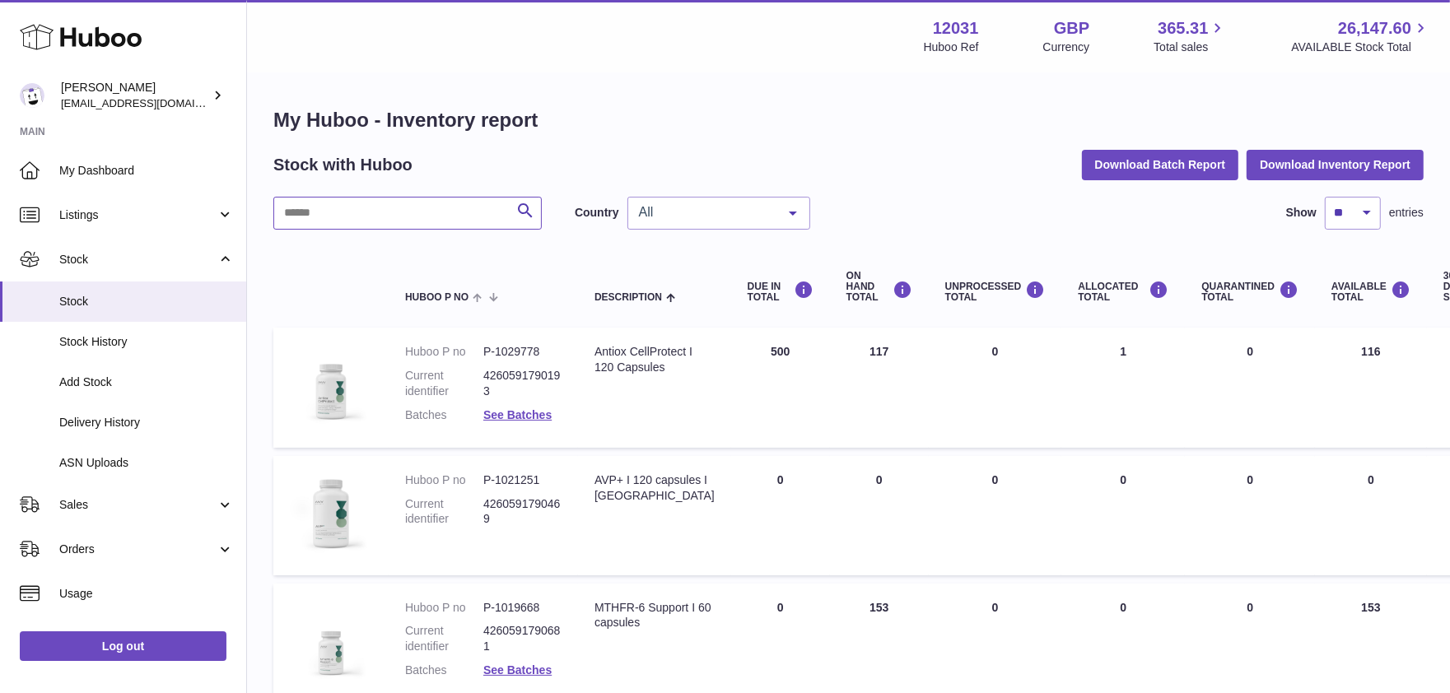
click at [384, 223] on input "text" at bounding box center [407, 213] width 268 height 33
type input "***"
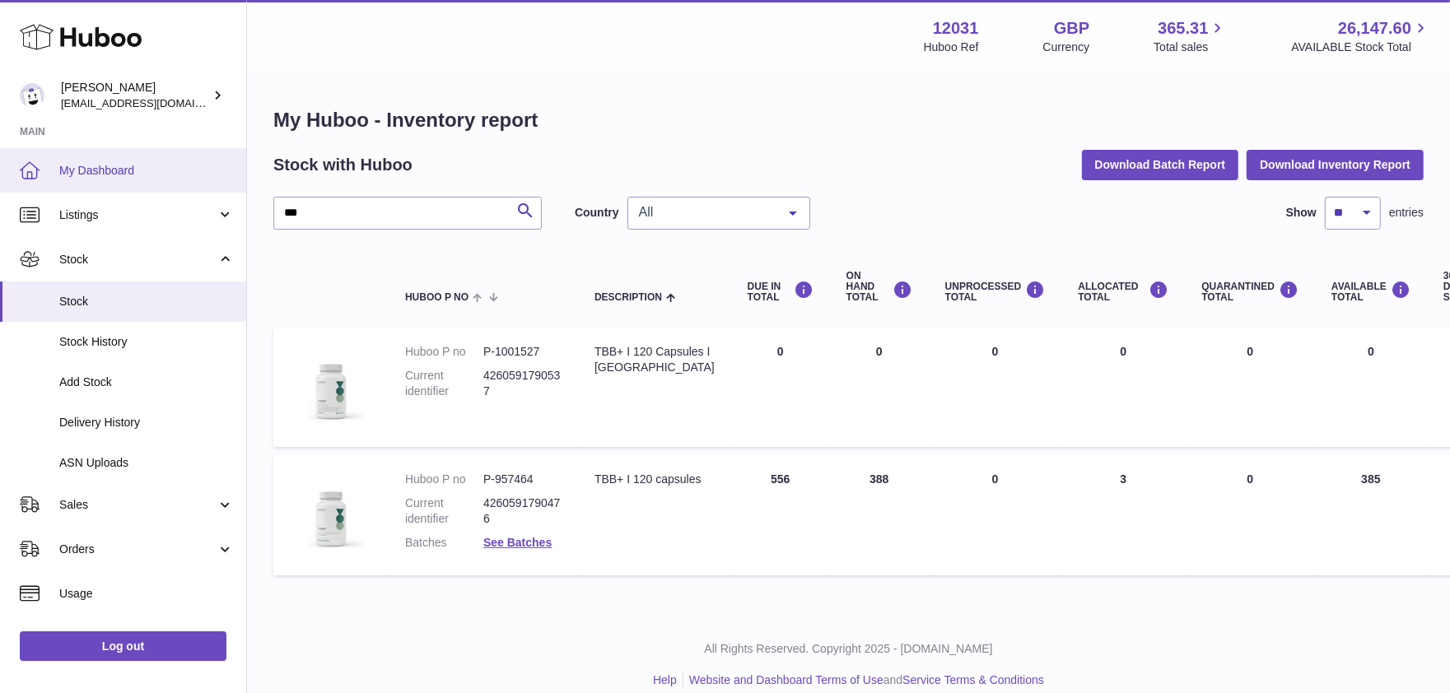
click at [114, 154] on link "My Dashboard" at bounding box center [123, 170] width 246 height 44
